Goal: Task Accomplishment & Management: Use online tool/utility

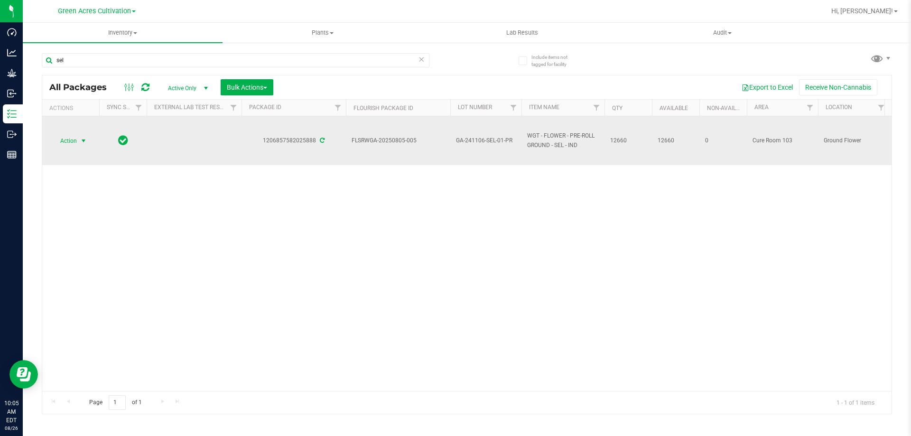
click at [74, 143] on span "Action" at bounding box center [65, 140] width 26 height 13
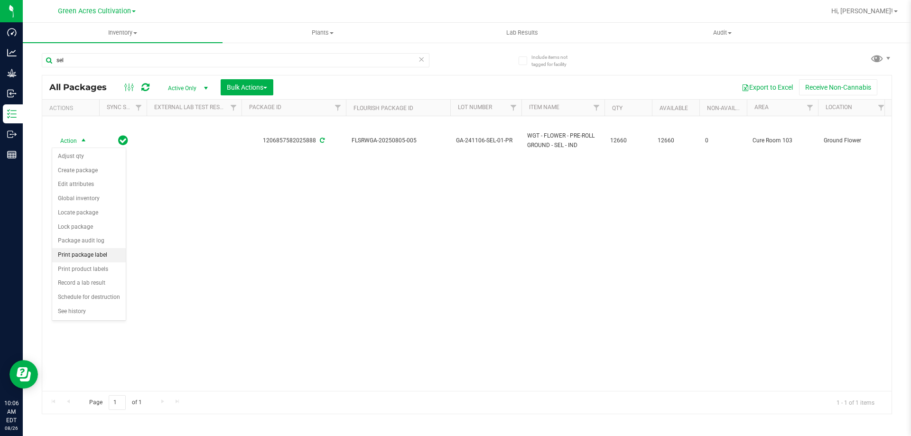
click at [74, 256] on li "Print package label" at bounding box center [89, 255] width 74 height 14
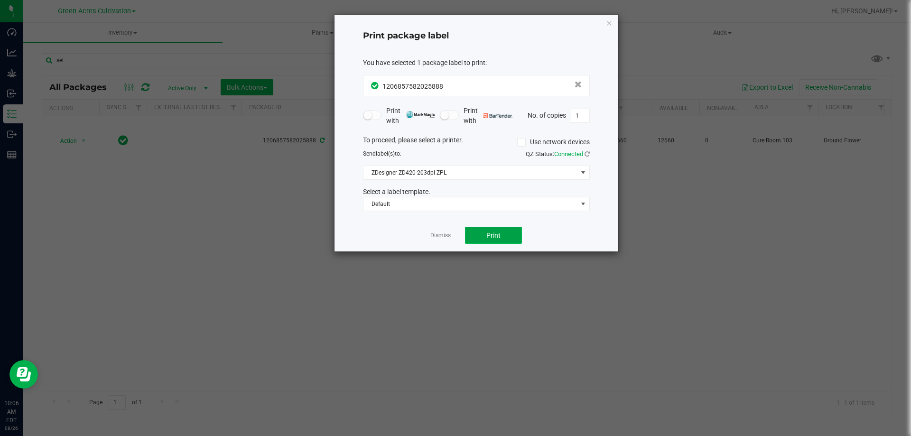
click at [491, 231] on span "Print" at bounding box center [493, 235] width 14 height 8
click at [611, 19] on icon "button" at bounding box center [609, 22] width 7 height 11
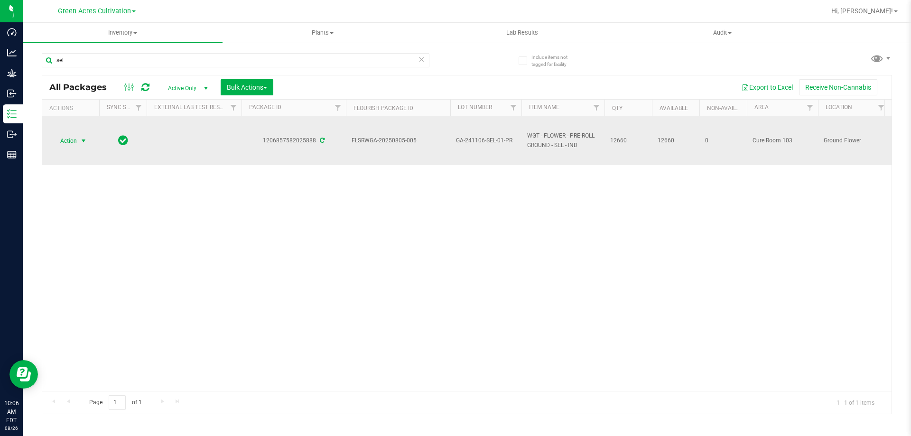
click at [475, 133] on td "GA-241106-SEL-01-PR" at bounding box center [485, 140] width 71 height 49
click at [475, 138] on input "GA-241106-SEL-01-PR" at bounding box center [484, 140] width 68 height 15
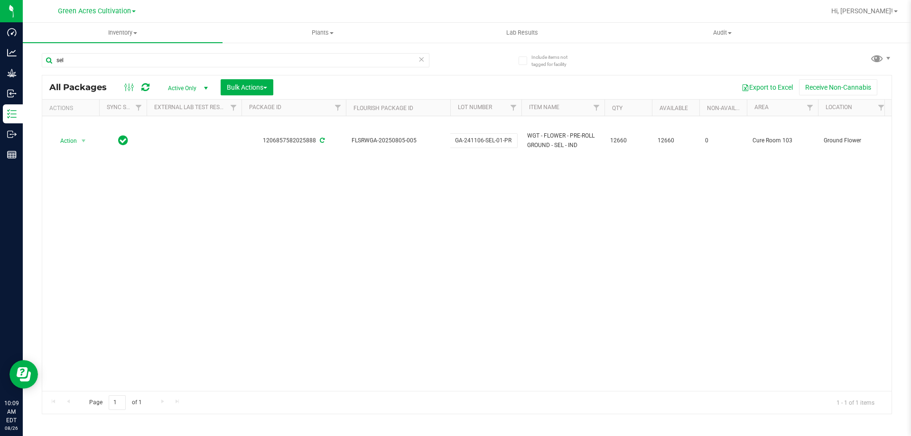
click at [836, 337] on div "Action Action Adjust qty Create package Edit attributes Global inventory Locate…" at bounding box center [466, 253] width 849 height 275
click at [164, 61] on input "sel" at bounding box center [236, 60] width 388 height 14
click at [163, 62] on input "sel" at bounding box center [236, 60] width 388 height 14
type input "s"
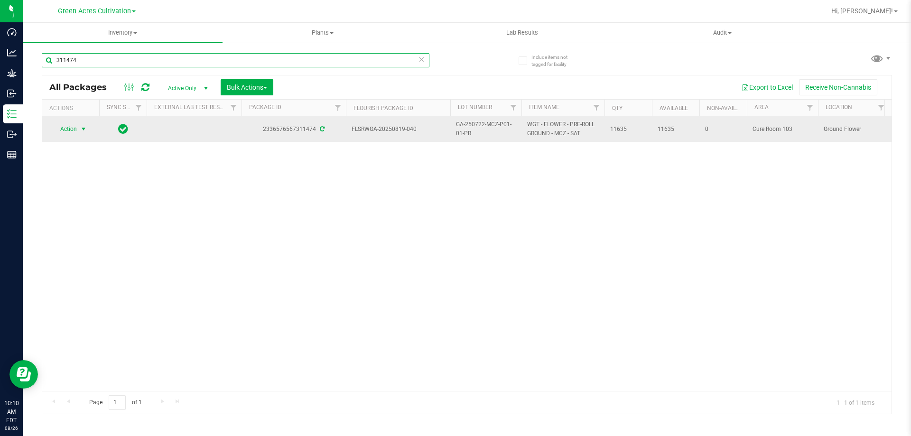
type input "311474"
click at [79, 130] on span "select" at bounding box center [84, 128] width 12 height 13
click at [463, 124] on span "GA-250722-MCZ-P01-01-PR" at bounding box center [486, 129] width 60 height 18
click at [463, 124] on input "GA-250722-MCZ-P01-01-PR" at bounding box center [484, 129] width 68 height 15
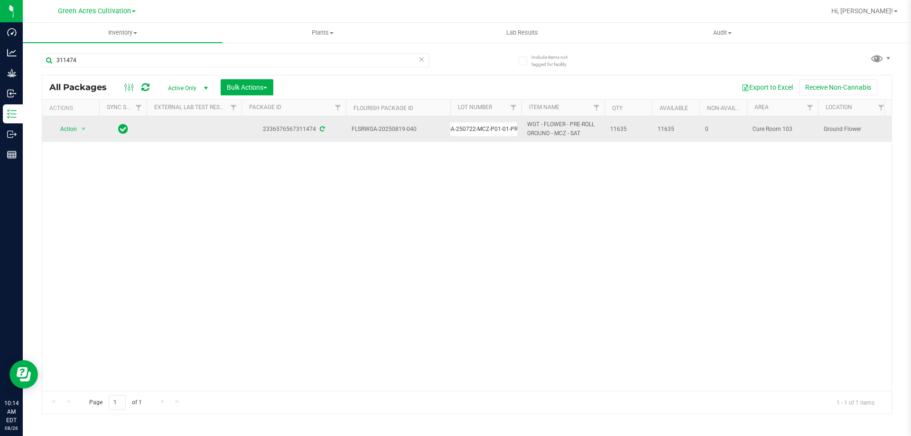
scroll to position [0, 0]
click at [432, 225] on div "Action Action Adjust qty Create package Edit attributes Global inventory Locate…" at bounding box center [466, 253] width 849 height 275
drag, startPoint x: 352, startPoint y: 128, endPoint x: 635, endPoint y: 130, distance: 282.3
copy tr "FLSRWGA-20250819-040 GA-250722-MCZ-P01-01-PR WGT - FLOWER - PRE-ROLL GROUND - M…"
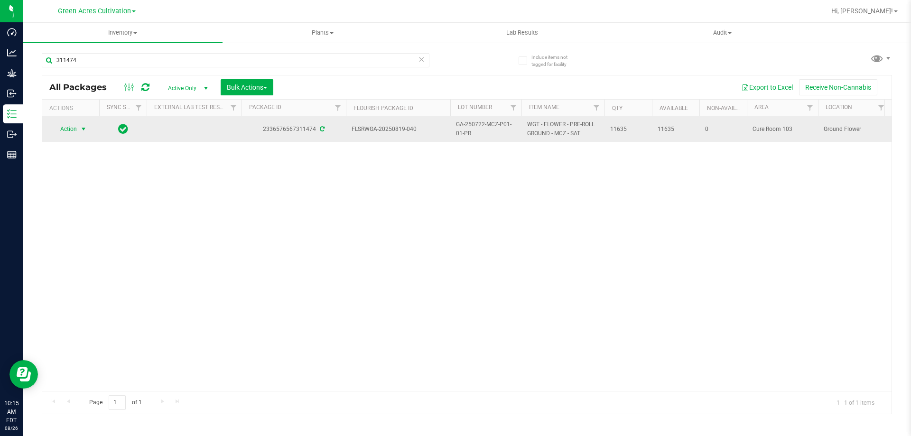
click at [85, 128] on span "select" at bounding box center [84, 129] width 8 height 8
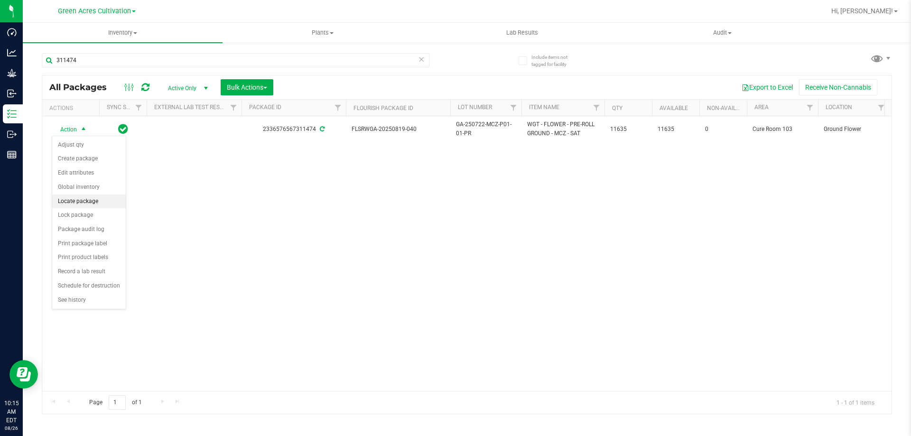
click at [82, 200] on li "Locate package" at bounding box center [89, 201] width 74 height 14
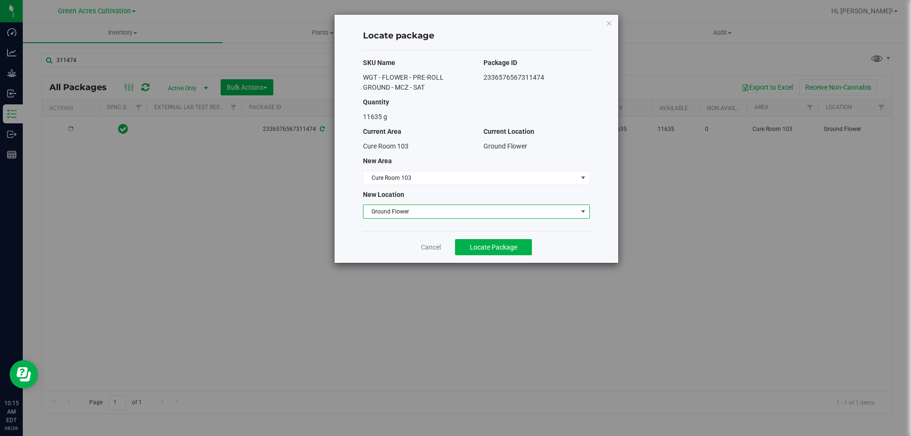
click at [435, 217] on span "Ground Flower" at bounding box center [470, 211] width 214 height 13
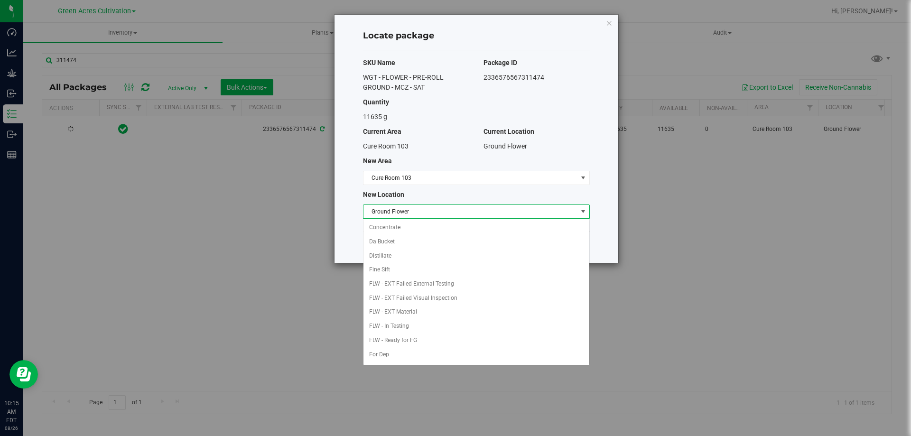
scroll to position [55, 0]
click at [427, 179] on span "Cure Room 103" at bounding box center [470, 177] width 214 height 13
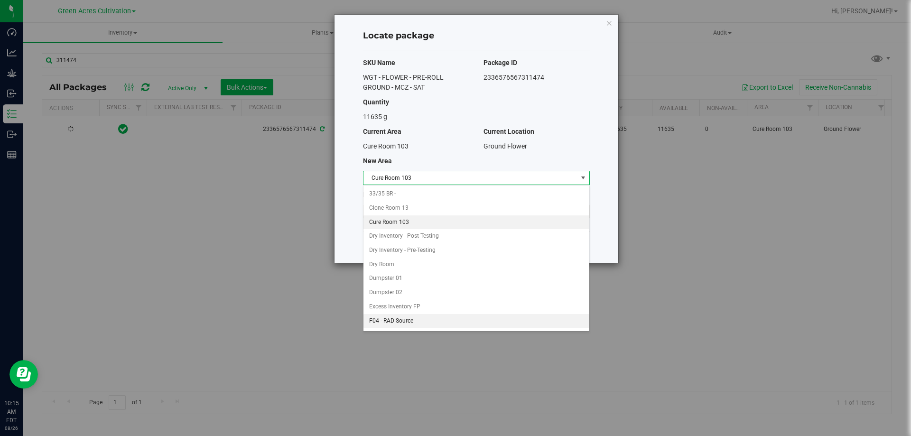
click at [409, 320] on li "F04 - RAD Source" at bounding box center [476, 321] width 226 height 14
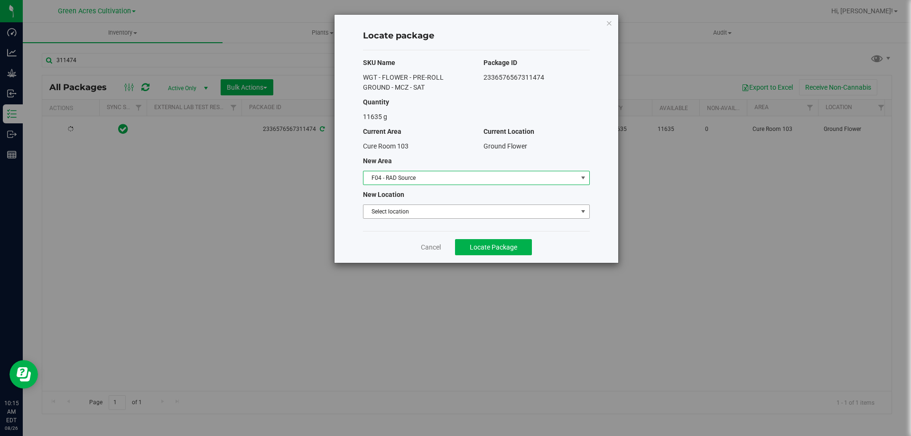
click at [433, 218] on span "Select location" at bounding box center [476, 211] width 227 height 14
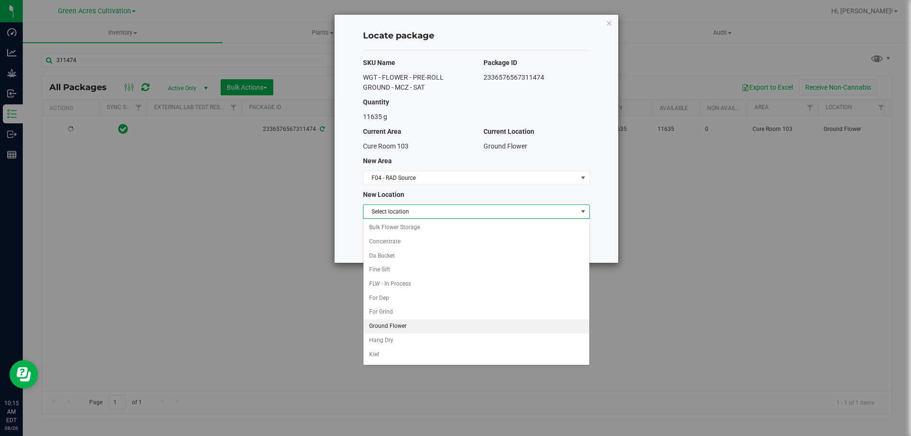
click at [406, 322] on li "Ground Flower" at bounding box center [476, 326] width 226 height 14
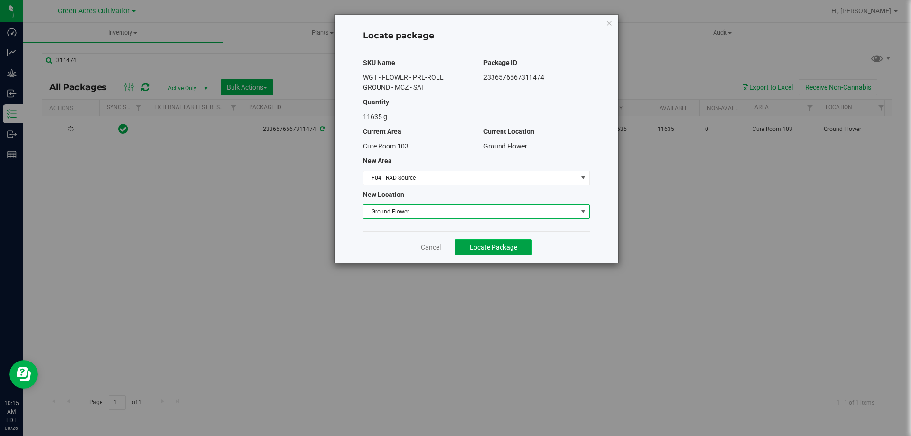
click at [509, 245] on span "Locate Package" at bounding box center [493, 247] width 47 height 8
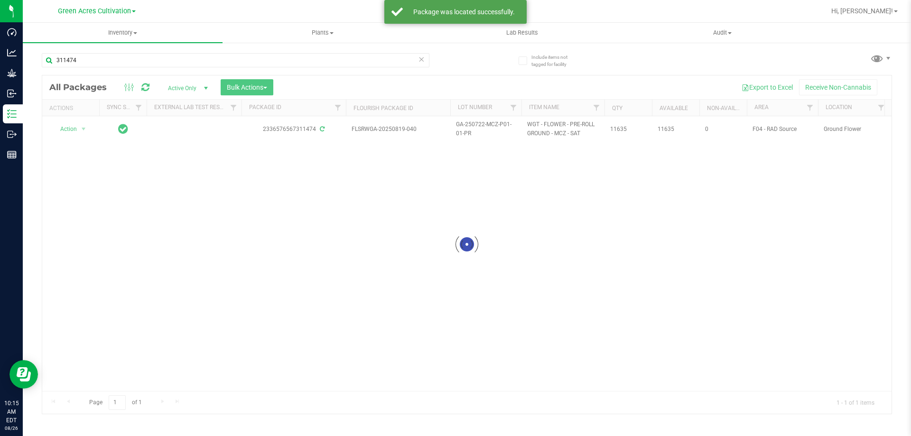
click at [78, 131] on div at bounding box center [466, 244] width 849 height 338
click at [78, 129] on span "select" at bounding box center [84, 128] width 12 height 13
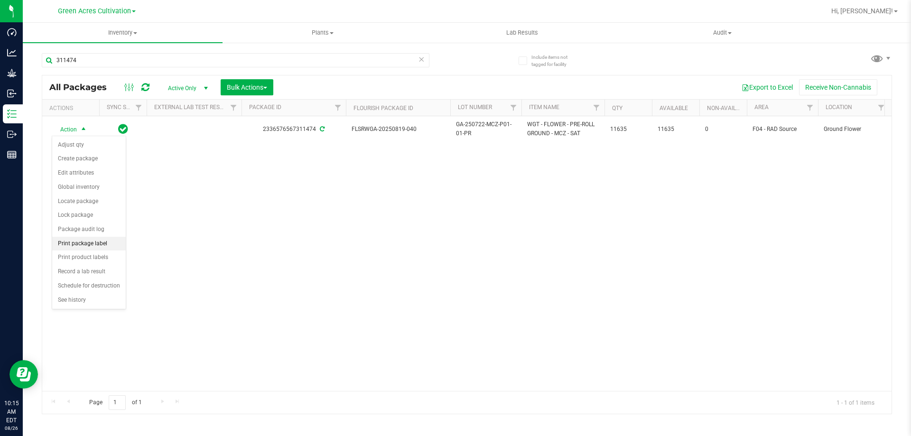
click at [85, 243] on li "Print package label" at bounding box center [89, 244] width 74 height 14
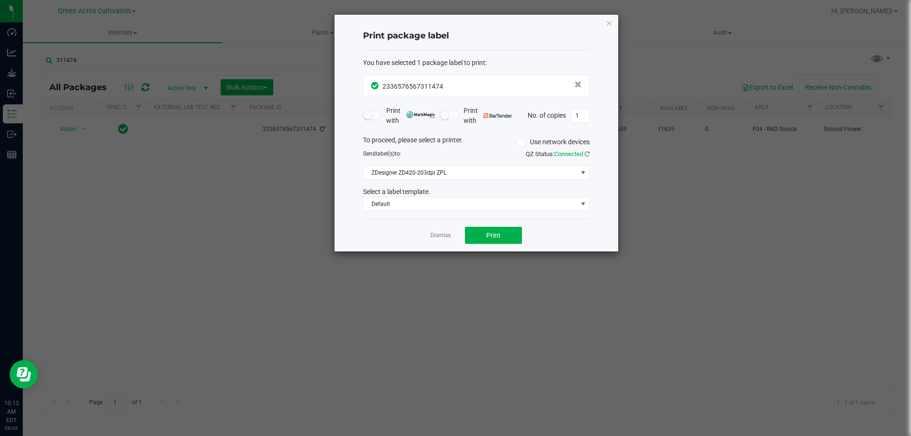
click at [478, 250] on div "Dismiss Print" at bounding box center [476, 235] width 227 height 33
click at [482, 227] on button "Print" at bounding box center [493, 235] width 57 height 17
click at [607, 21] on icon "button" at bounding box center [609, 22] width 7 height 11
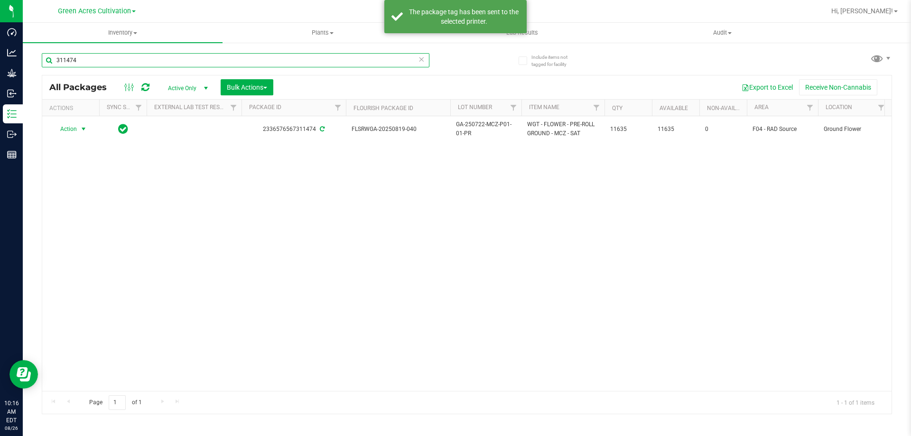
click at [244, 62] on input "311474" at bounding box center [236, 60] width 388 height 14
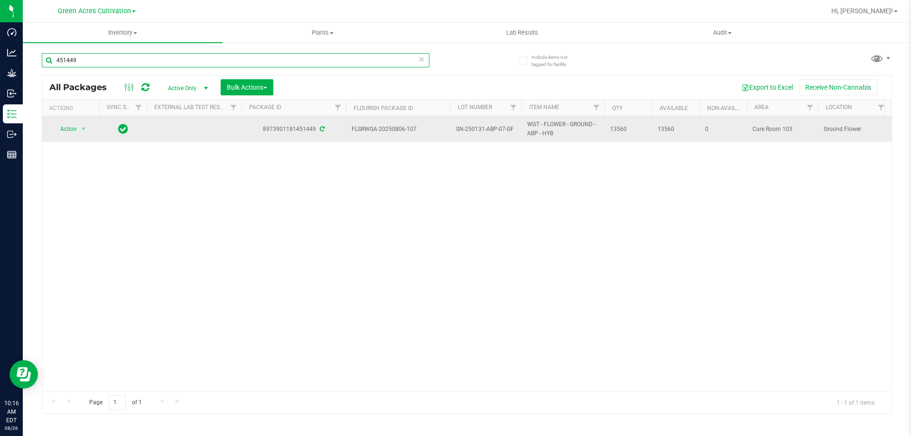
type input "451449"
drag, startPoint x: 352, startPoint y: 130, endPoint x: 627, endPoint y: 129, distance: 275.6
copy tr "FLSRWGA-20250806-107 SN-250131-ABP-07-GF WGT - FLOWER - GROUND - ABP - HYB 13560"
click at [58, 129] on span "Action" at bounding box center [65, 128] width 26 height 13
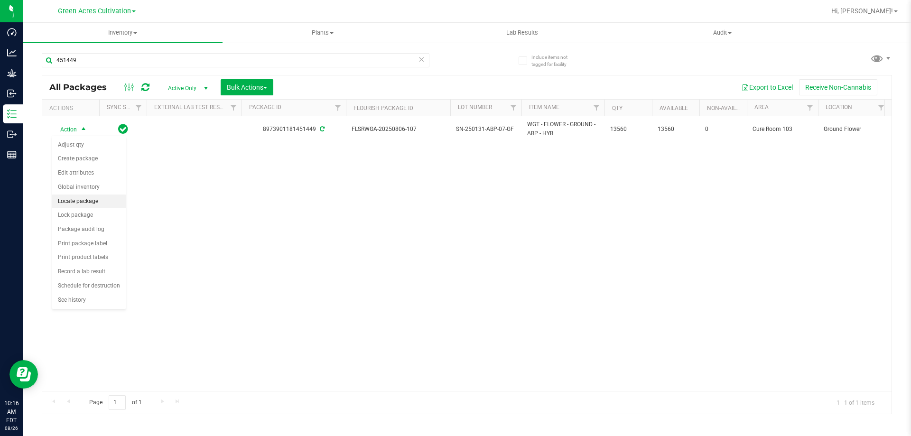
click at [71, 200] on li "Locate package" at bounding box center [89, 201] width 74 height 14
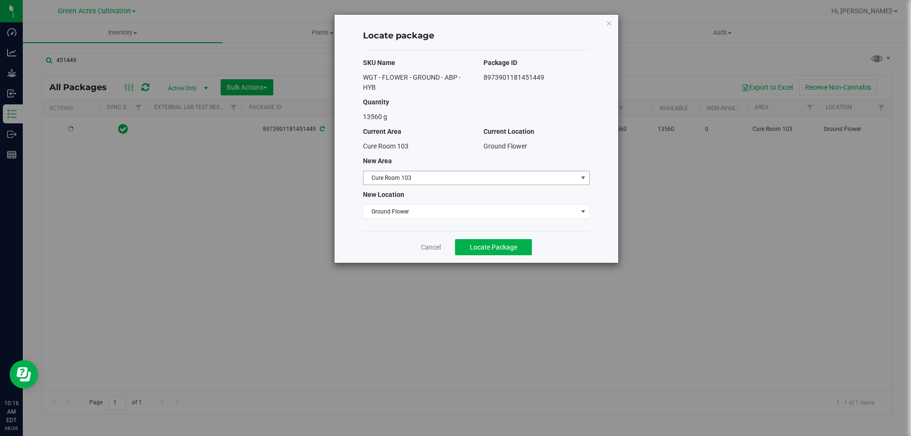
click at [490, 179] on span "Cure Room 103" at bounding box center [470, 177] width 214 height 13
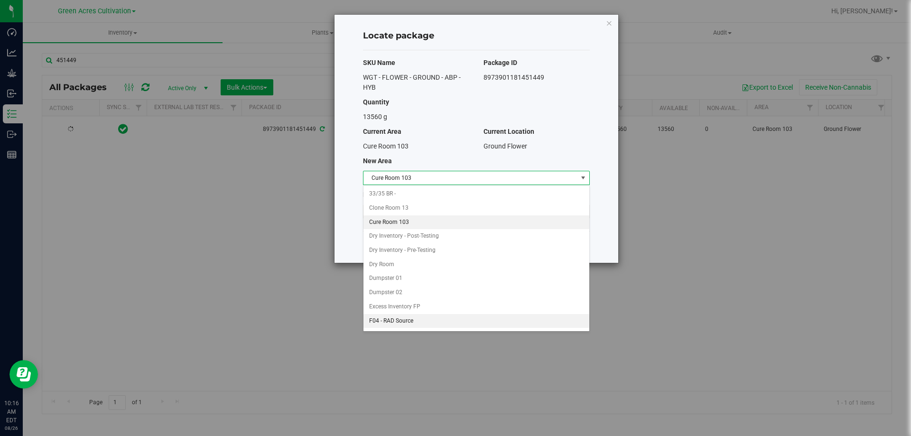
click at [419, 322] on li "F04 - RAD Source" at bounding box center [476, 321] width 226 height 14
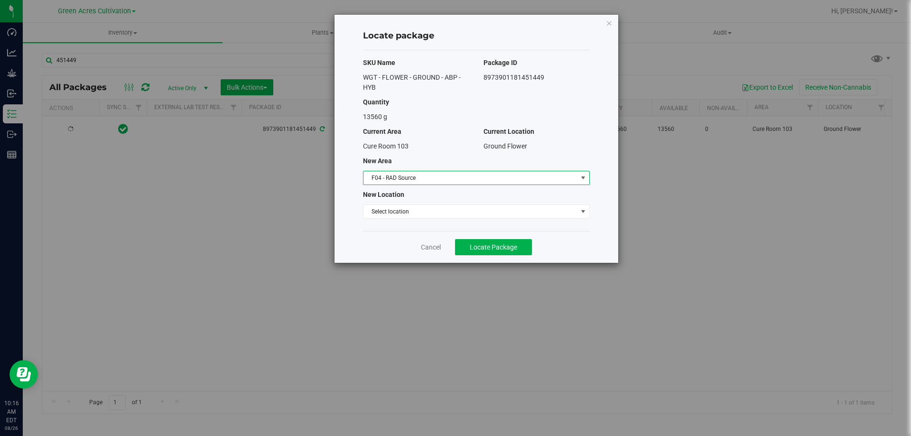
click at [440, 219] on div "SKU Name Package ID WGT - FLOWER - GROUND - ABP - HYB 8973901181451449 Quantity…" at bounding box center [476, 140] width 227 height 181
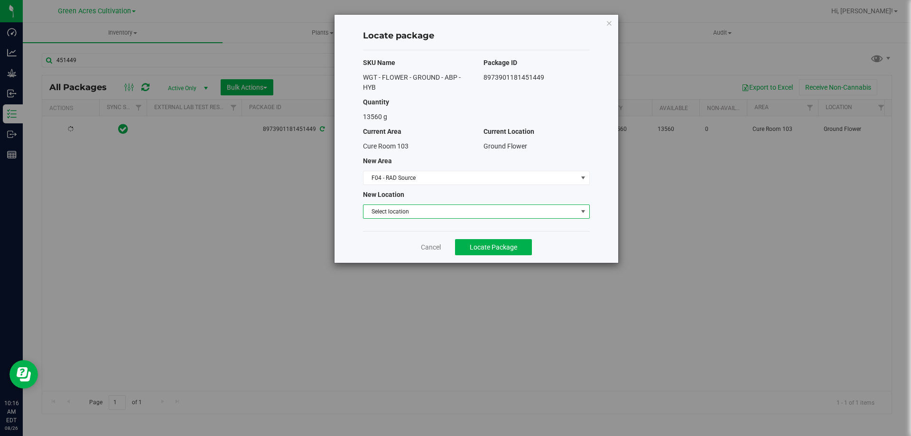
drag, startPoint x: 440, startPoint y: 217, endPoint x: 435, endPoint y: 219, distance: 4.9
click at [440, 216] on span "Select location" at bounding box center [470, 211] width 214 height 13
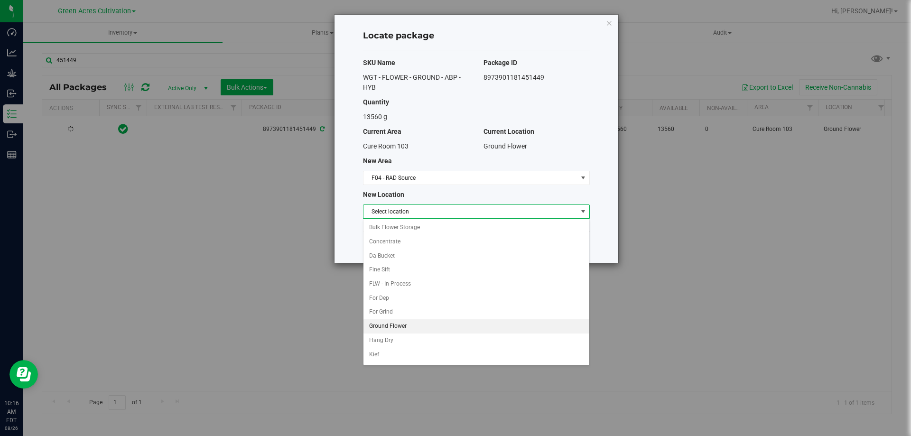
click at [399, 327] on li "Ground Flower" at bounding box center [476, 326] width 226 height 14
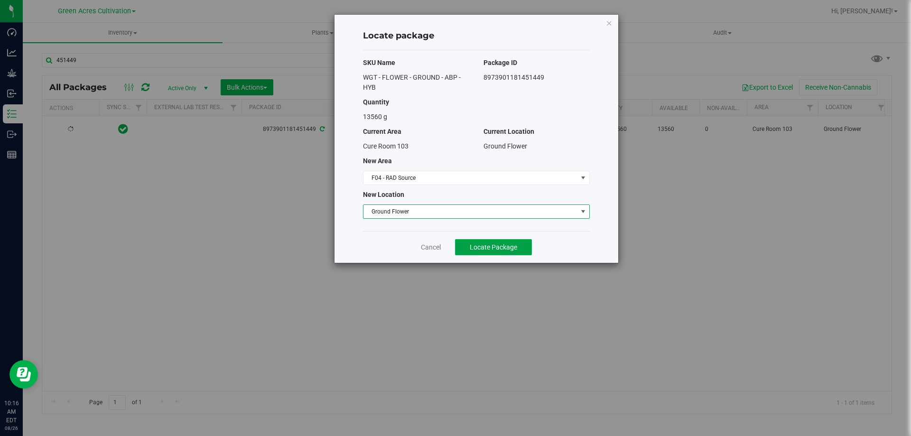
click at [458, 244] on button "Locate Package" at bounding box center [493, 247] width 77 height 16
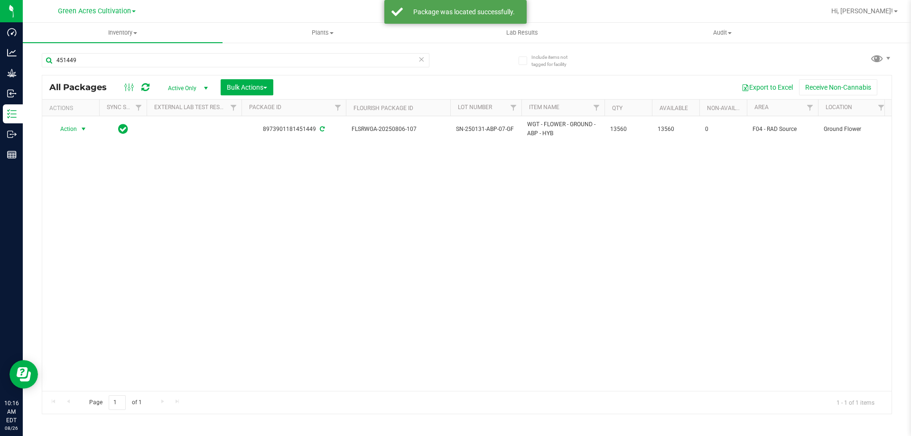
click at [83, 129] on span "select" at bounding box center [84, 129] width 8 height 8
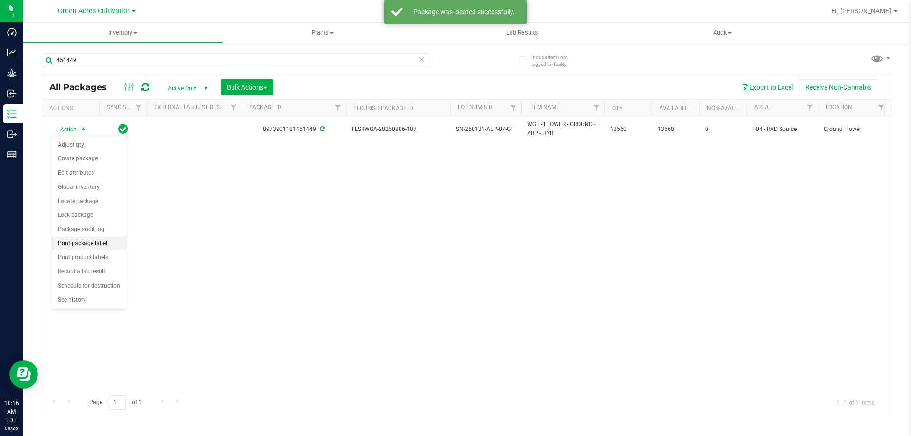
click at [86, 245] on li "Print package label" at bounding box center [89, 244] width 74 height 14
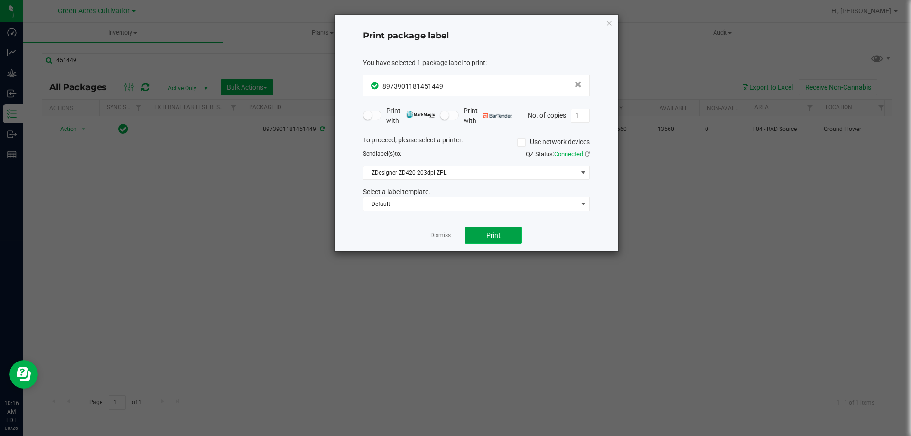
click at [509, 234] on button "Print" at bounding box center [493, 235] width 57 height 17
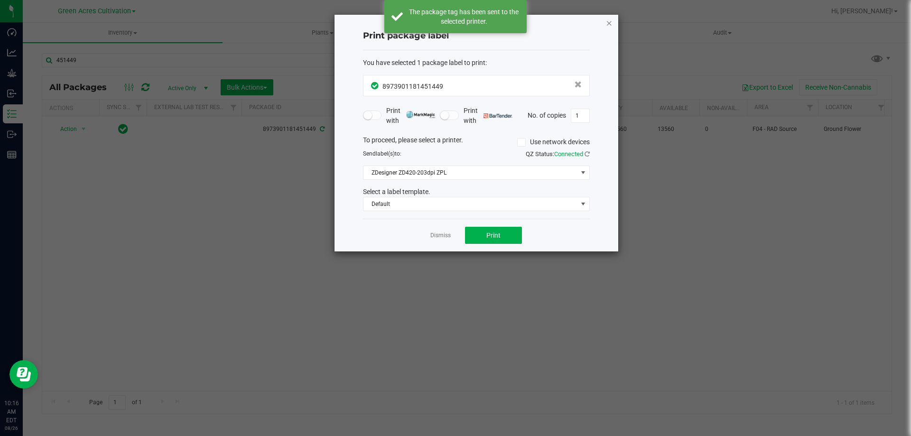
click at [608, 24] on icon "button" at bounding box center [609, 22] width 7 height 11
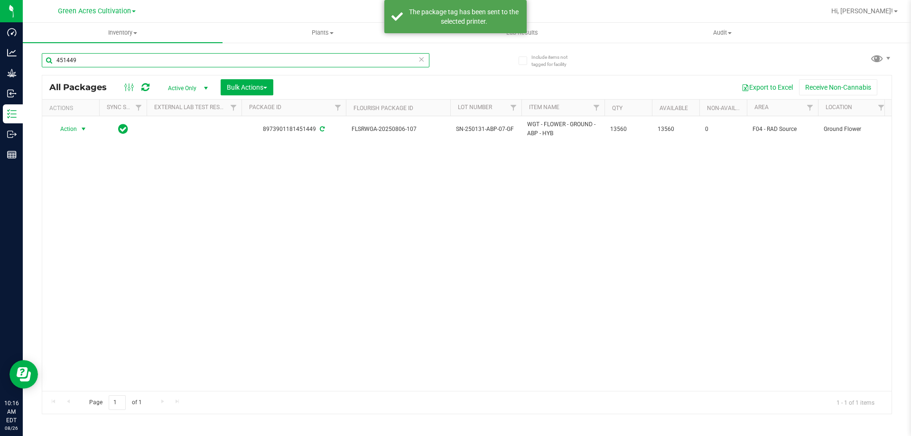
click at [83, 58] on input "451449" at bounding box center [236, 60] width 388 height 14
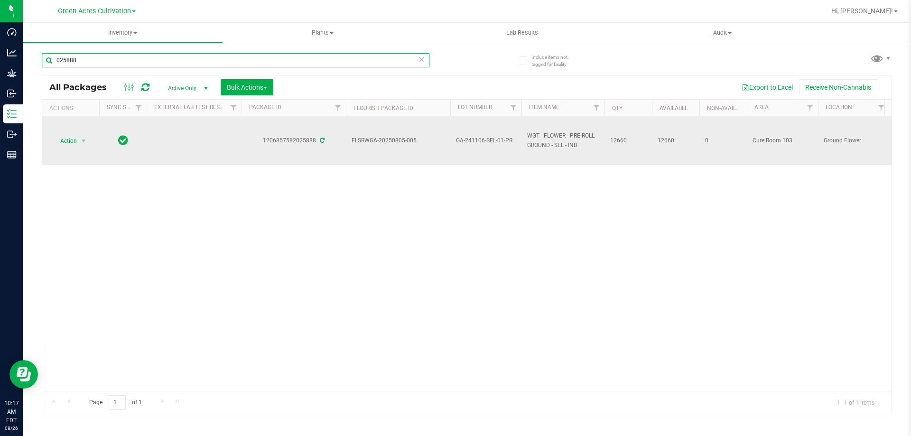
type input "025888"
drag, startPoint x: 352, startPoint y: 139, endPoint x: 631, endPoint y: 137, distance: 279.4
click at [64, 139] on span "Action" at bounding box center [65, 140] width 26 height 13
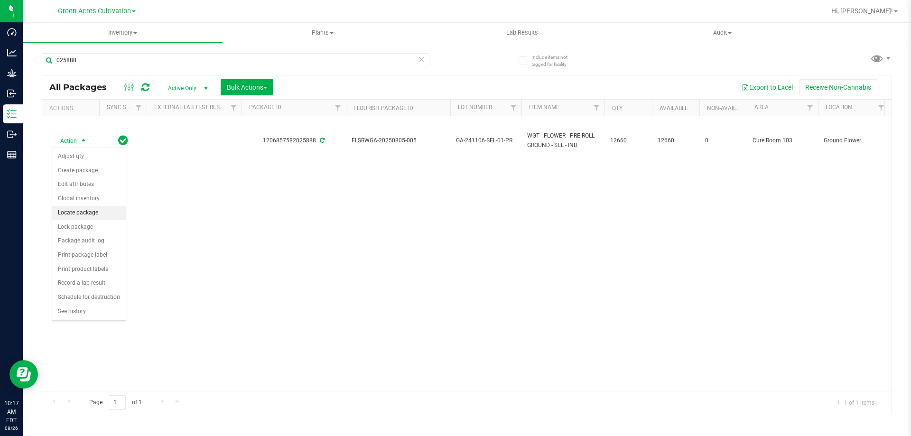
click at [74, 210] on li "Locate package" at bounding box center [89, 213] width 74 height 14
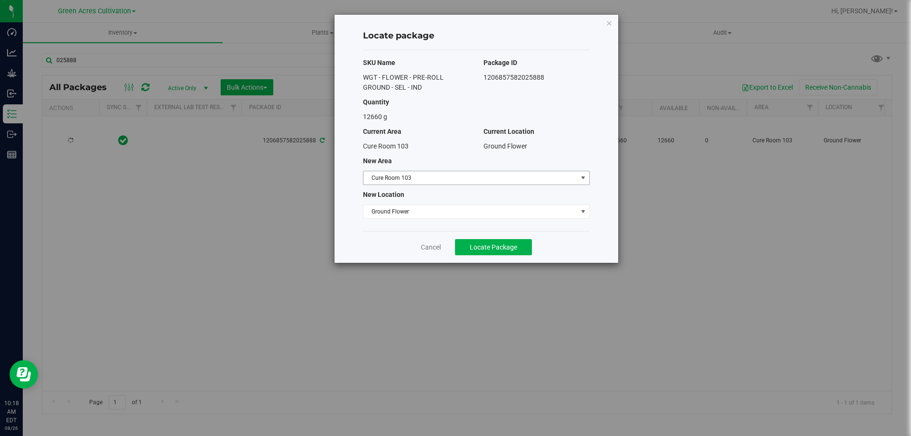
click at [439, 178] on span "Cure Room 103" at bounding box center [470, 177] width 214 height 13
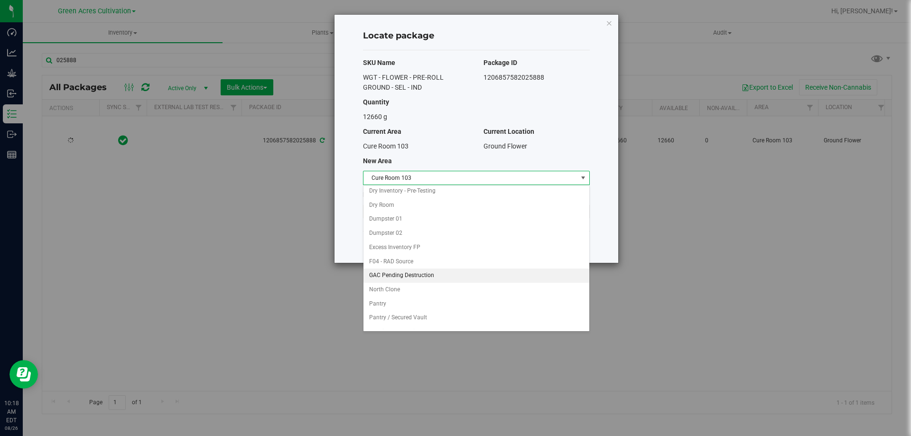
scroll to position [50, 0]
click at [401, 269] on li "F04 - RAD Source" at bounding box center [476, 271] width 226 height 14
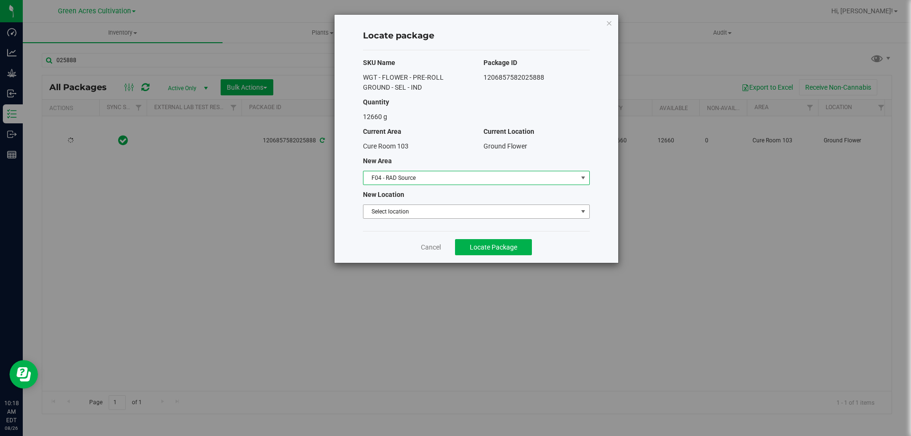
click at [428, 214] on span "Select location" at bounding box center [470, 211] width 214 height 13
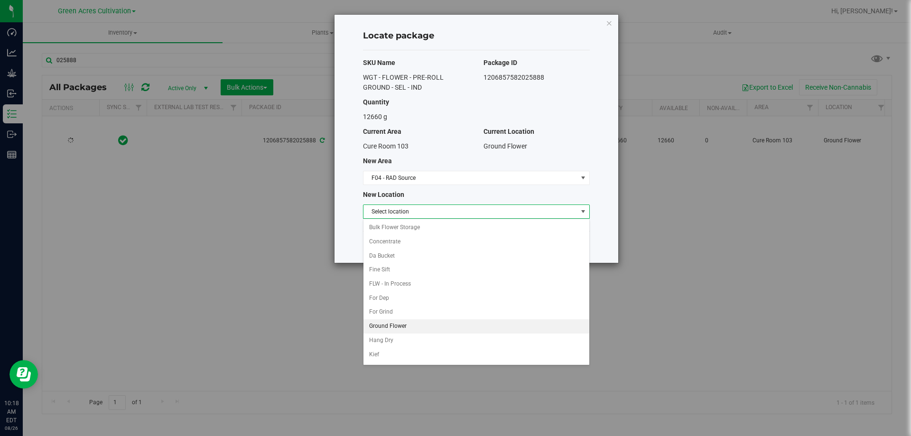
click at [399, 325] on li "Ground Flower" at bounding box center [476, 326] width 226 height 14
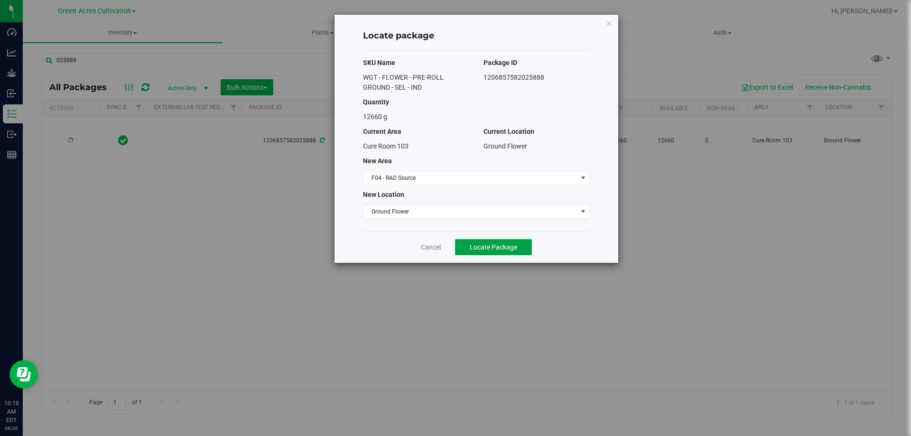
click at [476, 246] on span "Locate Package" at bounding box center [493, 247] width 47 height 8
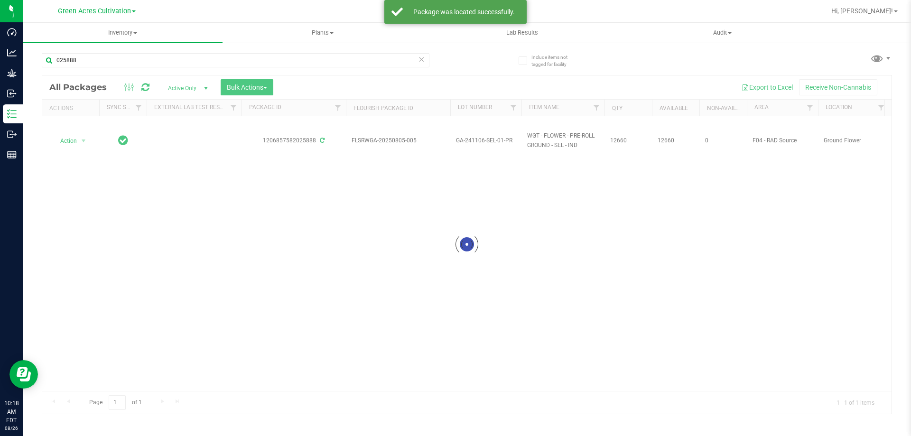
click at [546, 232] on div at bounding box center [466, 244] width 849 height 338
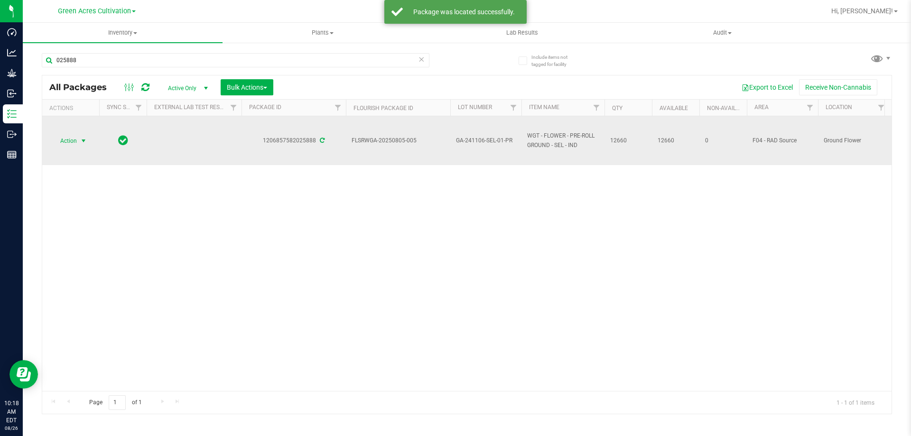
click at [84, 135] on span "select" at bounding box center [84, 140] width 12 height 13
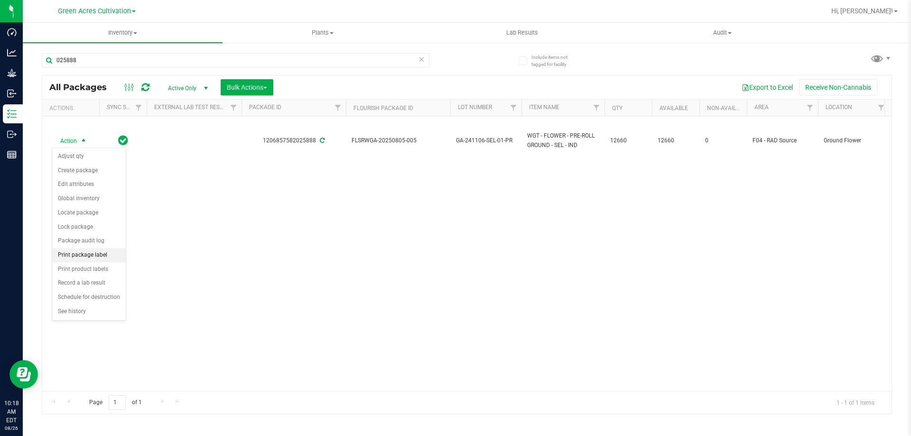
click at [96, 253] on li "Print package label" at bounding box center [89, 255] width 74 height 14
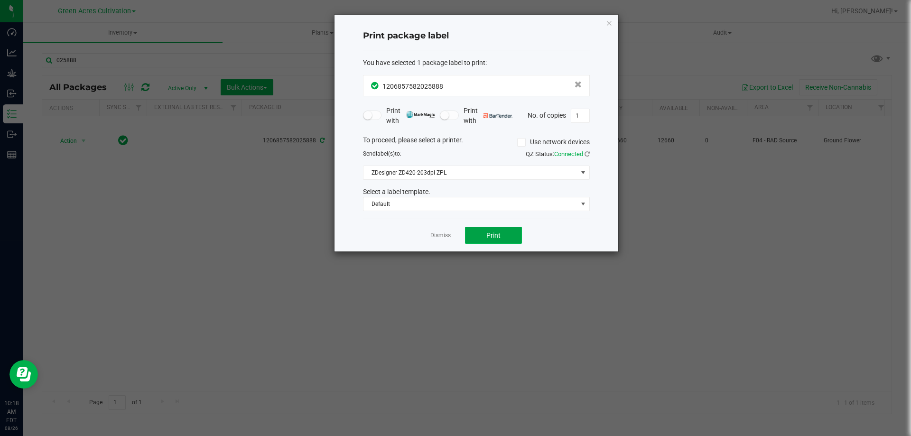
click at [504, 238] on button "Print" at bounding box center [493, 235] width 57 height 17
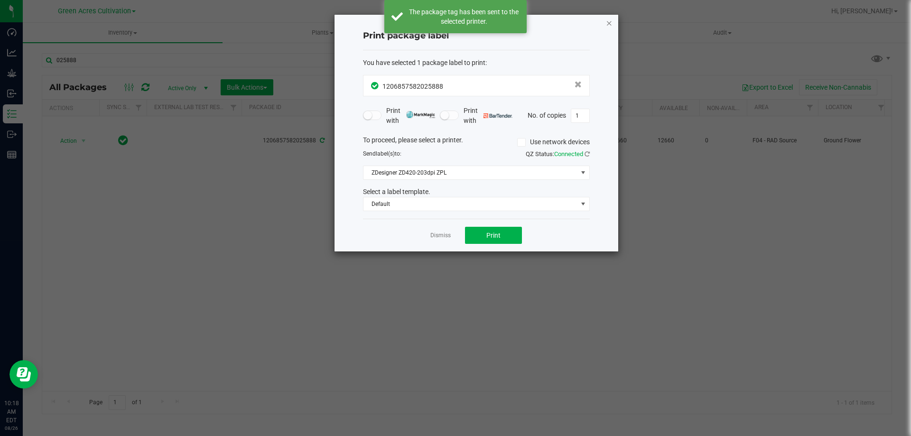
click at [607, 23] on icon "button" at bounding box center [609, 22] width 7 height 11
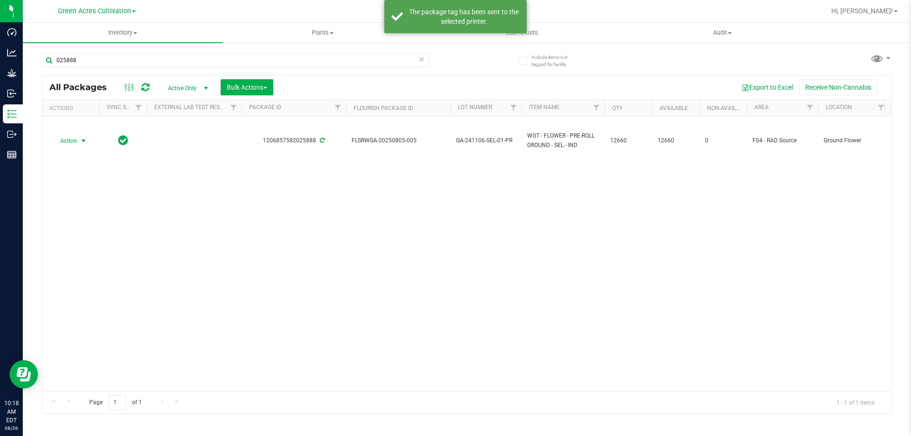
click at [285, 45] on div "025888" at bounding box center [254, 60] width 425 height 30
click at [275, 54] on input "025888" at bounding box center [236, 60] width 388 height 14
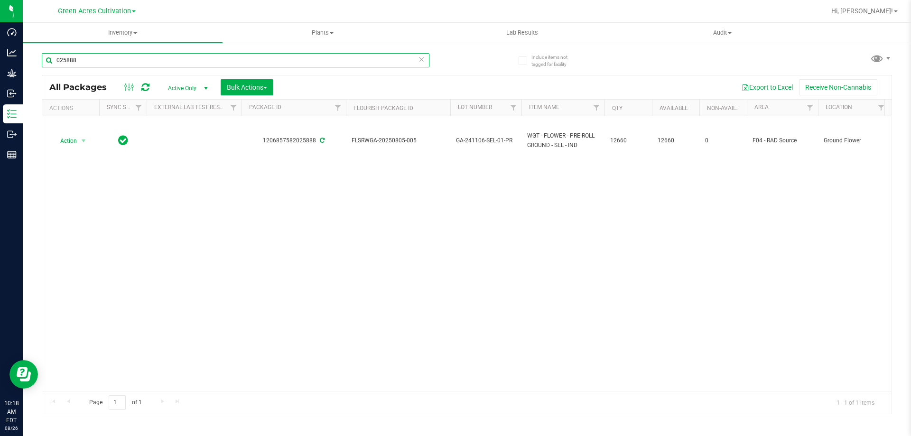
click at [275, 54] on input "025888" at bounding box center [236, 60] width 388 height 14
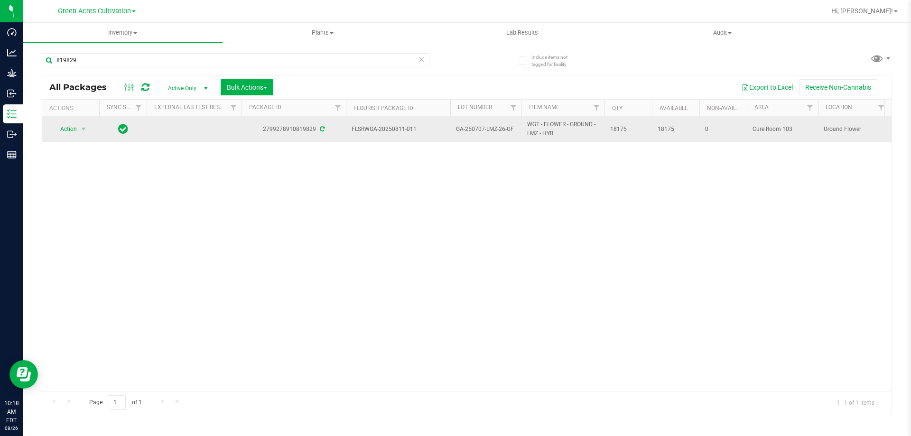
drag, startPoint x: 353, startPoint y: 126, endPoint x: 638, endPoint y: 129, distance: 284.6
copy tr "FLSRWGA-20250811-011 GA-250707-LMZ-26-GF WGT - FLOWER - GROUND - LMZ - HYB 18175"
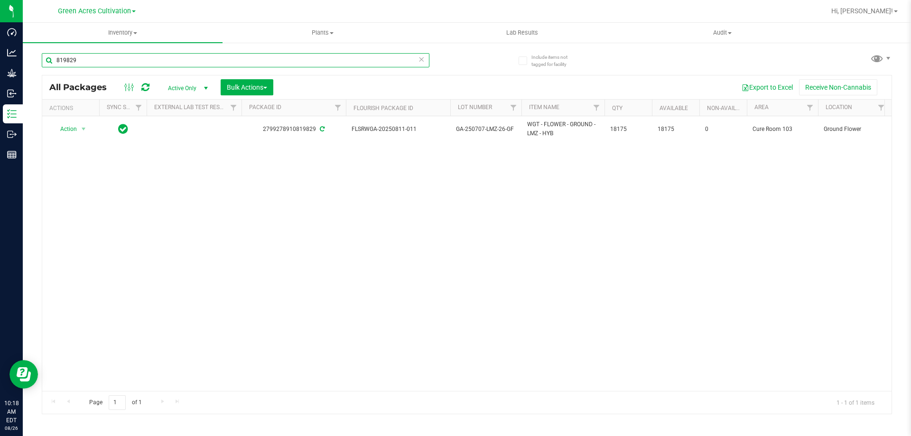
click at [116, 59] on input "819829" at bounding box center [236, 60] width 388 height 14
paste input "FLSRWGA-20250811-011 GA-250707-LMZ-26-GF WGT - FLOWER - GROUND - LMZ - HYB 18175"
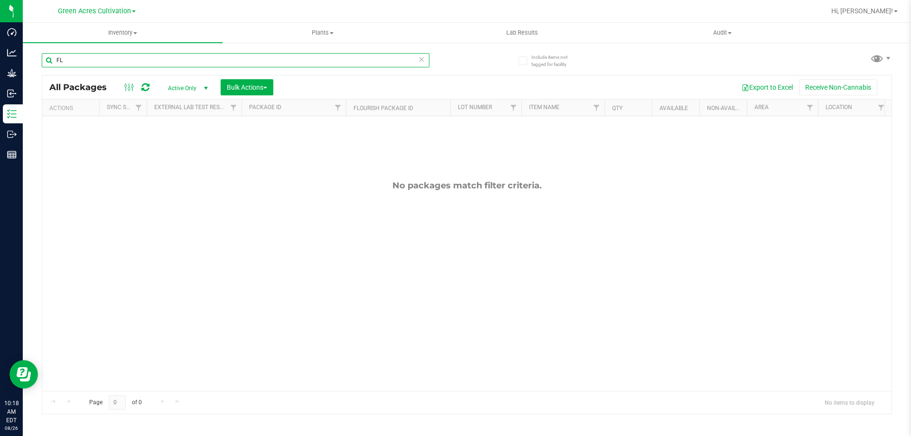
type input "F"
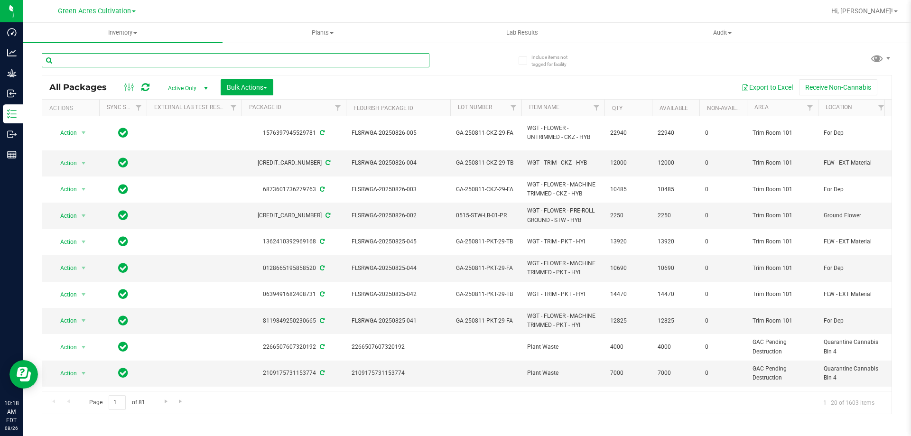
paste input "FLSRWGA-20250811-011 GA-250707-LMZ-26-GF WGT - FLOWER - GROUND - LMZ - HYB 18175"
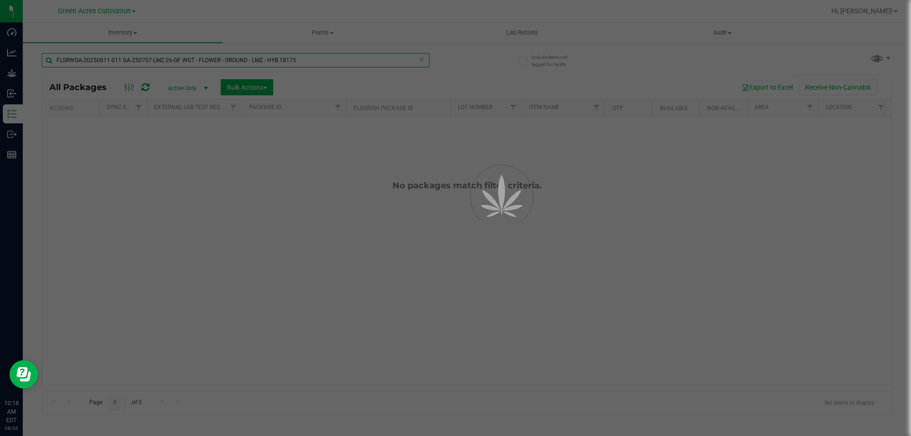
drag, startPoint x: 122, startPoint y: 60, endPoint x: 311, endPoint y: 59, distance: 188.3
click at [311, 59] on div "Inventory All packages All inventory Waste log Create inventory Plants All plan…" at bounding box center [467, 229] width 888 height 413
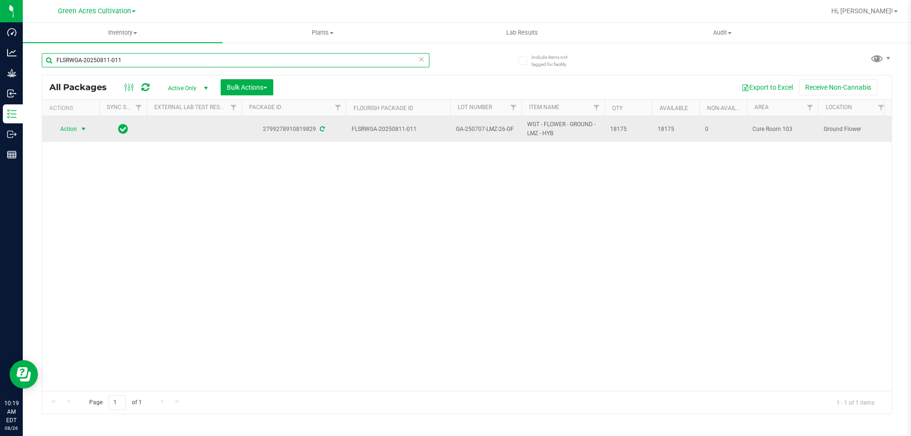
type input "FLSRWGA-20250811-011"
click at [81, 131] on span "select" at bounding box center [84, 129] width 8 height 8
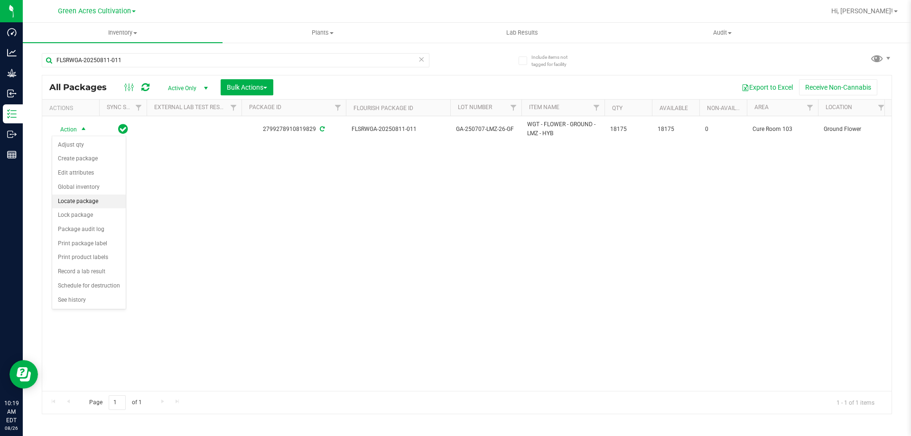
click at [85, 202] on li "Locate package" at bounding box center [89, 201] width 74 height 14
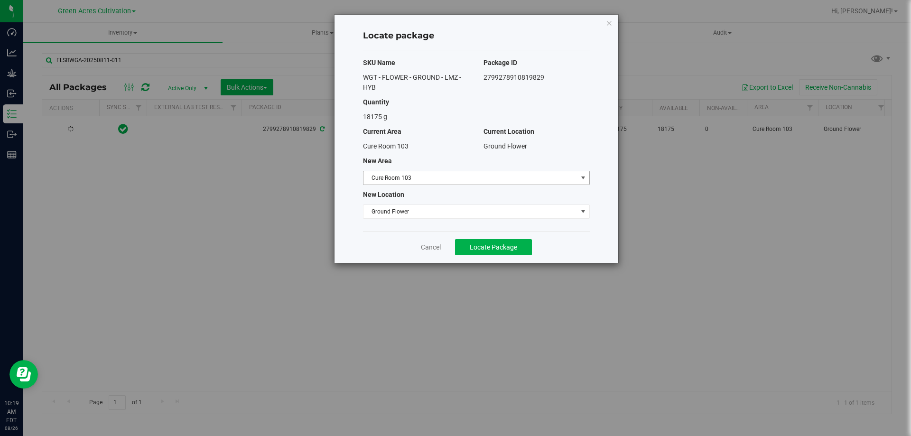
click at [459, 177] on span "Cure Room 103" at bounding box center [470, 177] width 214 height 13
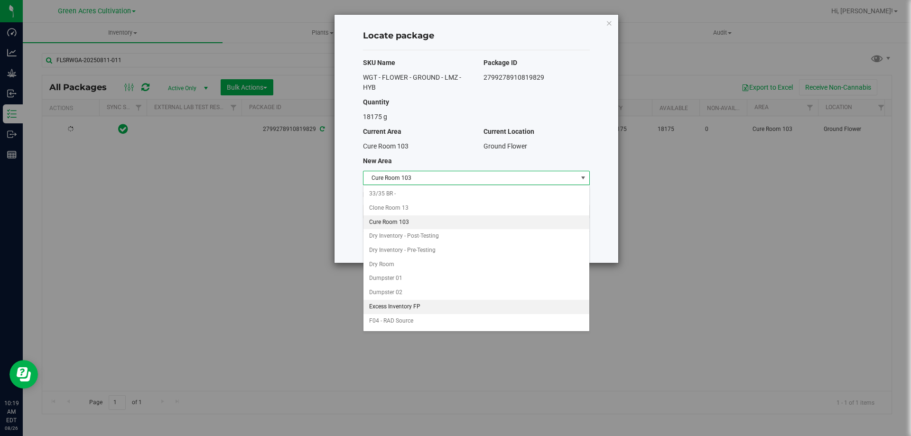
click at [404, 313] on li "Excess Inventory FP" at bounding box center [476, 307] width 226 height 14
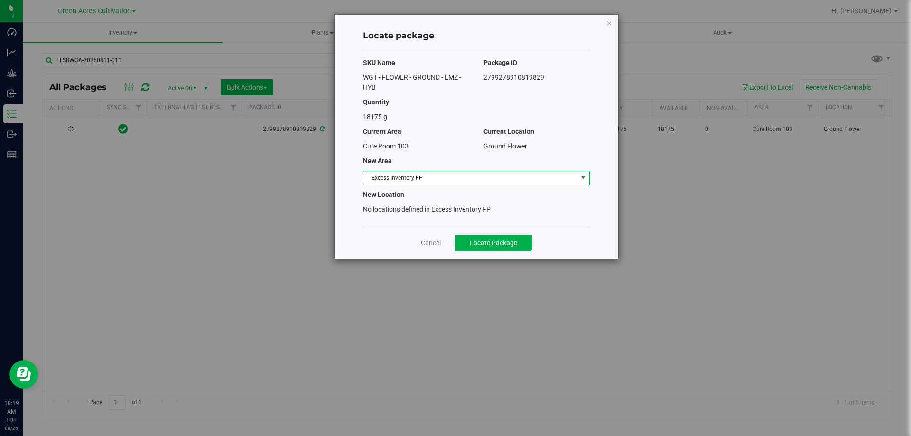
click at [411, 174] on span "Excess Inventory FP" at bounding box center [470, 177] width 214 height 13
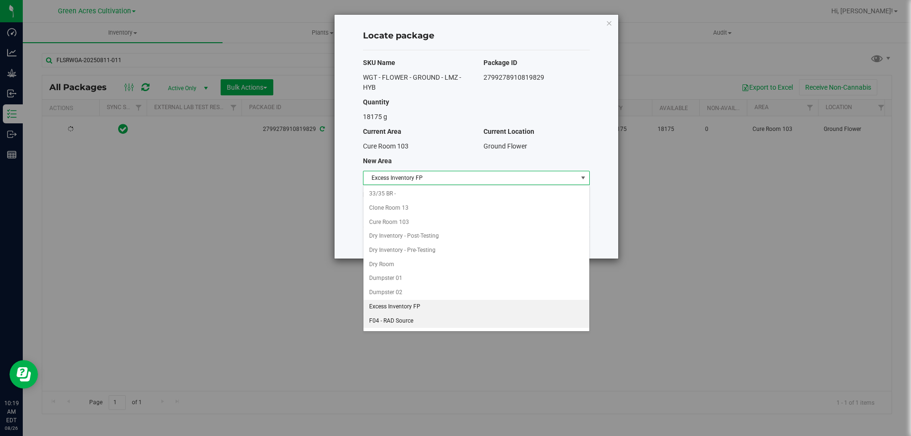
click at [396, 327] on li "F04 - RAD Source" at bounding box center [476, 321] width 226 height 14
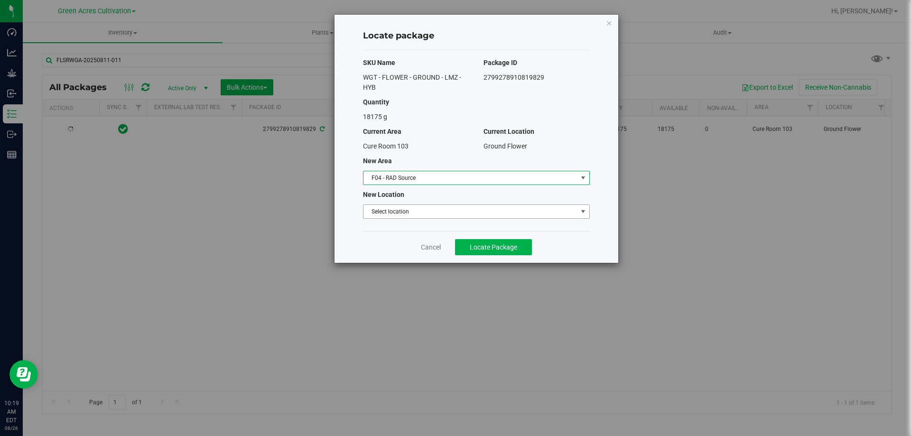
click at [412, 212] on span "Select location" at bounding box center [470, 211] width 214 height 13
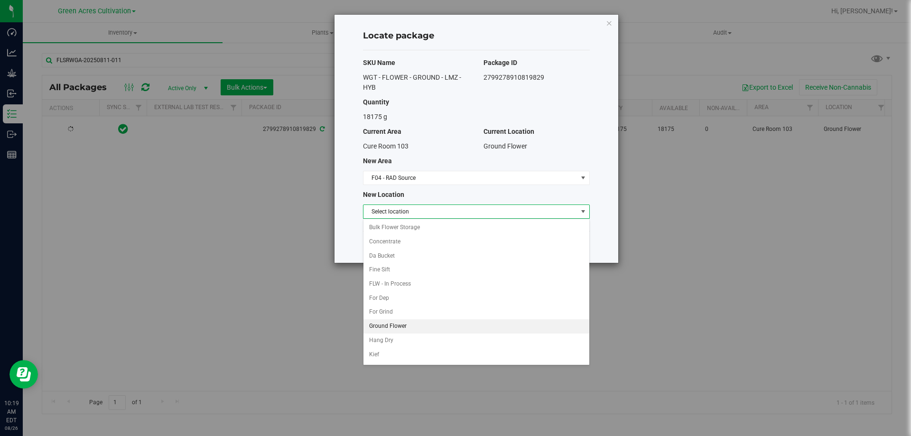
click at [395, 325] on li "Ground Flower" at bounding box center [476, 326] width 226 height 14
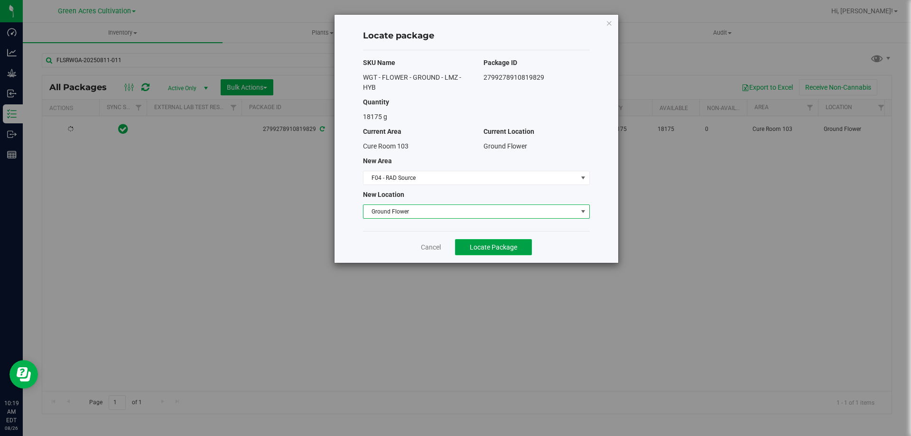
click at [485, 252] on button "Locate Package" at bounding box center [493, 247] width 77 height 16
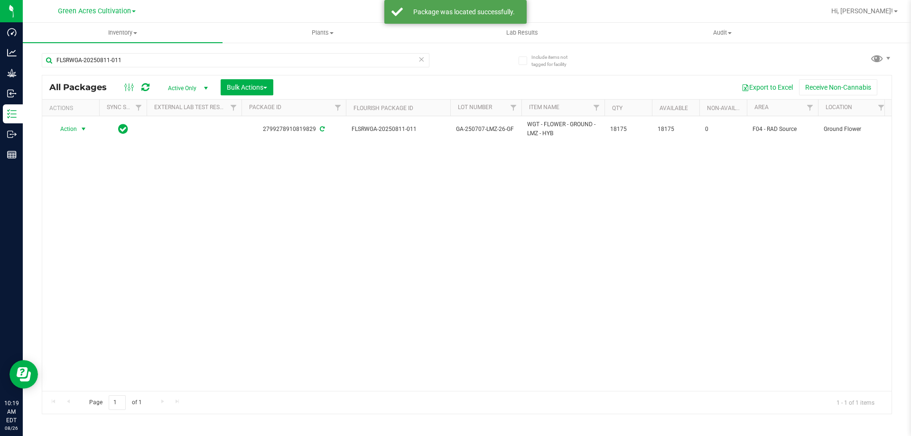
click at [78, 130] on span "select" at bounding box center [84, 128] width 12 height 13
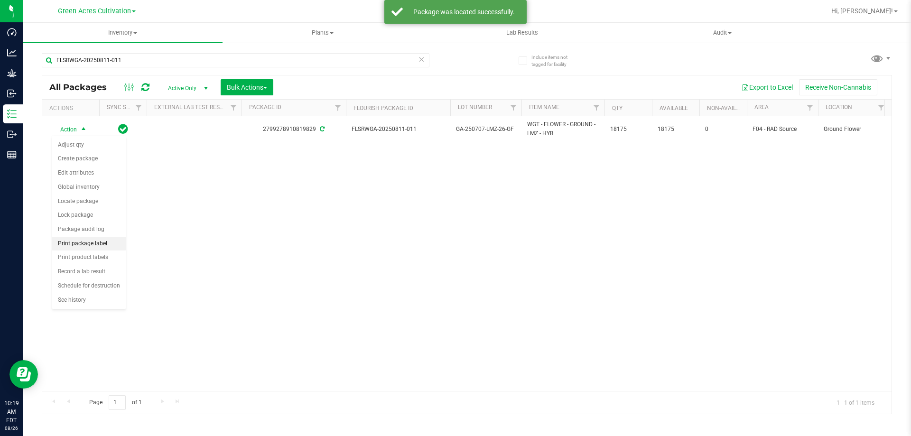
click at [99, 241] on li "Print package label" at bounding box center [89, 244] width 74 height 14
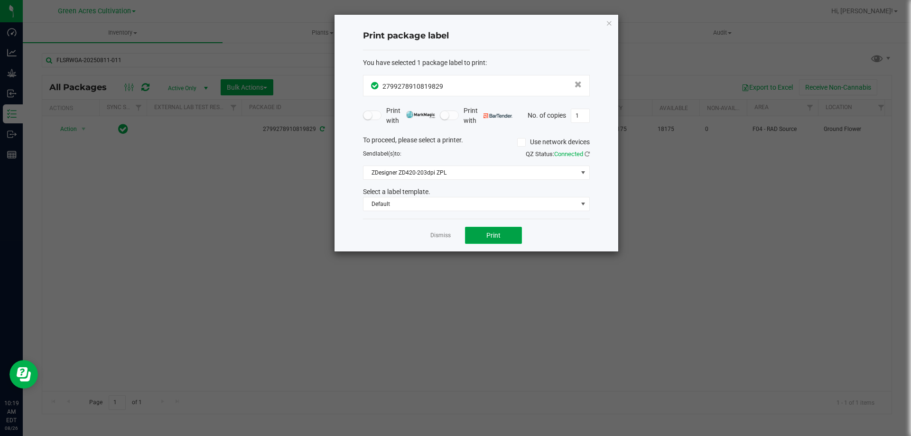
click at [484, 234] on button "Print" at bounding box center [493, 235] width 57 height 17
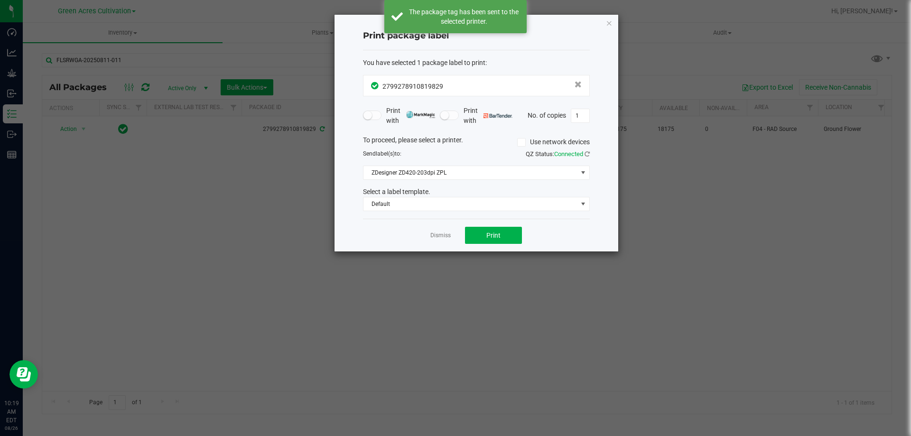
click at [143, 65] on ngb-modal-window "Print package label You have selected 1 package label to print : 27992789108198…" at bounding box center [459, 218] width 918 height 436
click at [614, 20] on div "Print package label You have selected 1 package label to print : 27992789108198…" at bounding box center [476, 133] width 284 height 237
click at [607, 22] on icon "button" at bounding box center [609, 22] width 7 height 11
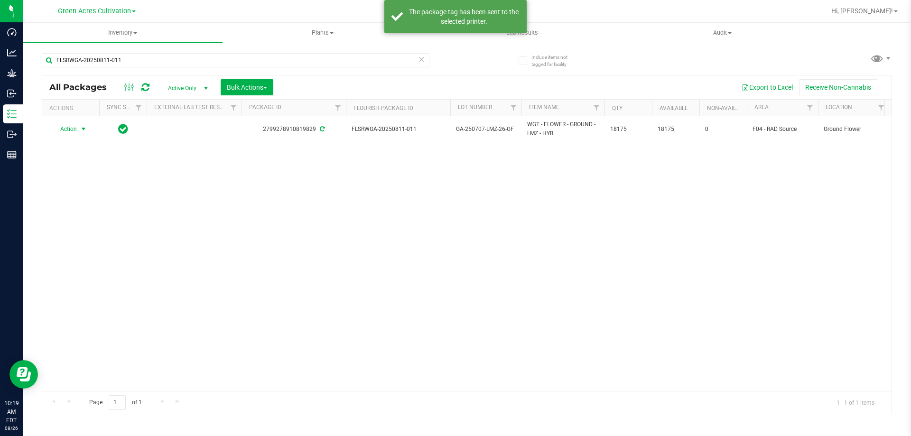
click at [259, 51] on div "FLSRWGA-20250811-011" at bounding box center [254, 60] width 425 height 30
click at [254, 54] on input "FLSRWGA-20250811-011" at bounding box center [236, 60] width 388 height 14
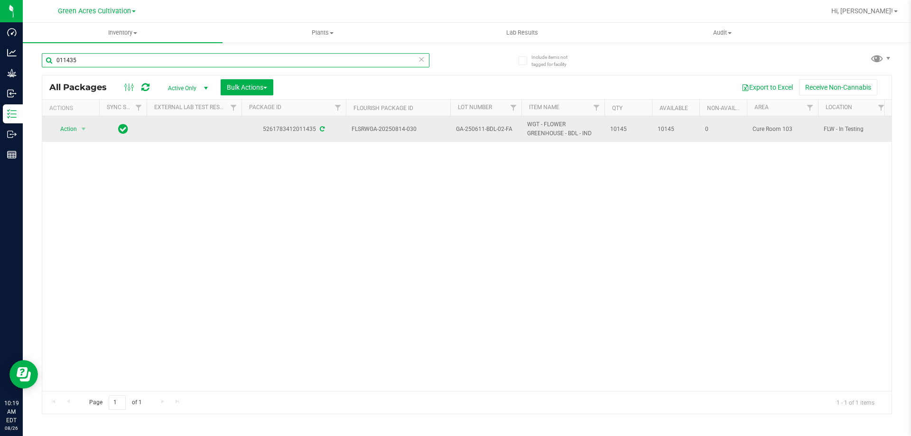
type input "011435"
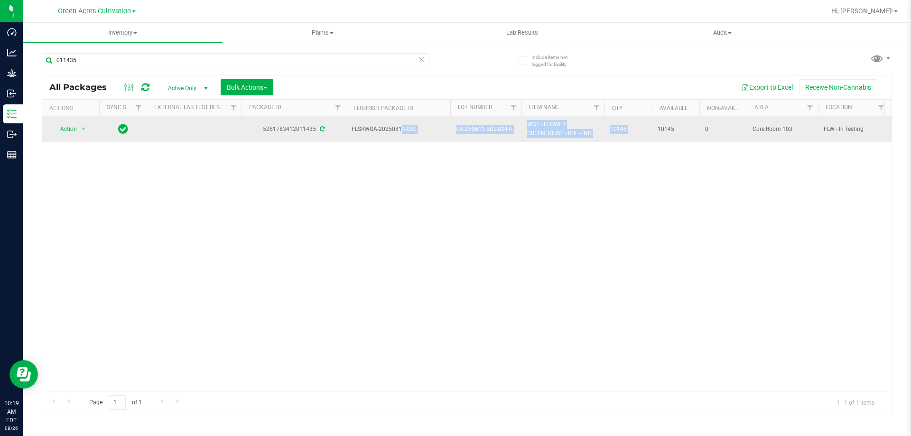
drag, startPoint x: 352, startPoint y: 128, endPoint x: 657, endPoint y: 130, distance: 304.6
copy tr "FLSRWGA-20250814-030 GA-250611-BDL-02-FA WGT - FLOWER GREENHOUSE - BDL - IND 10…"
click at [78, 125] on span "select" at bounding box center [84, 128] width 12 height 13
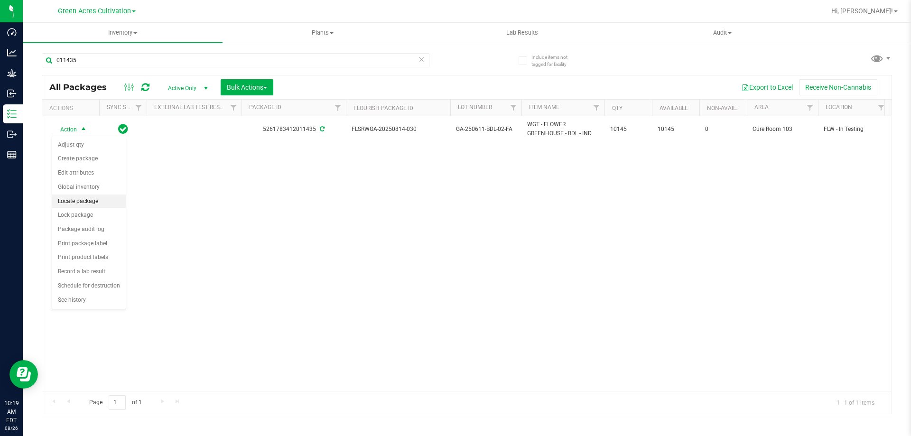
click at [78, 196] on li "Locate package" at bounding box center [89, 201] width 74 height 14
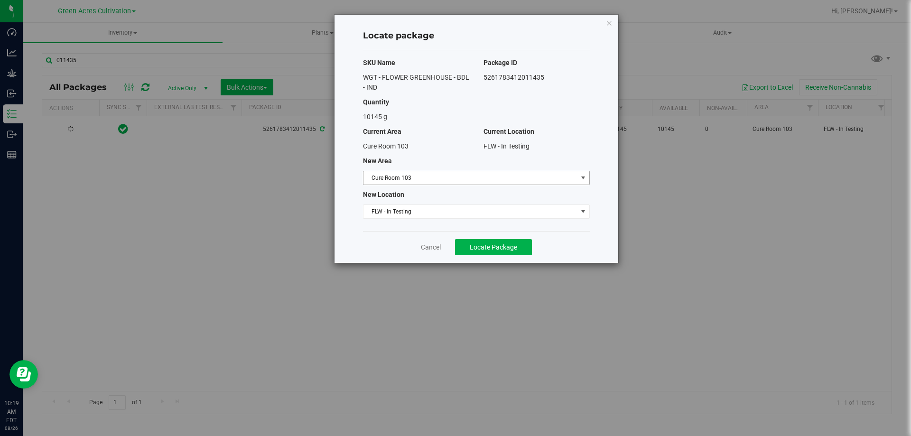
click at [467, 177] on span "Cure Room 103" at bounding box center [470, 177] width 214 height 13
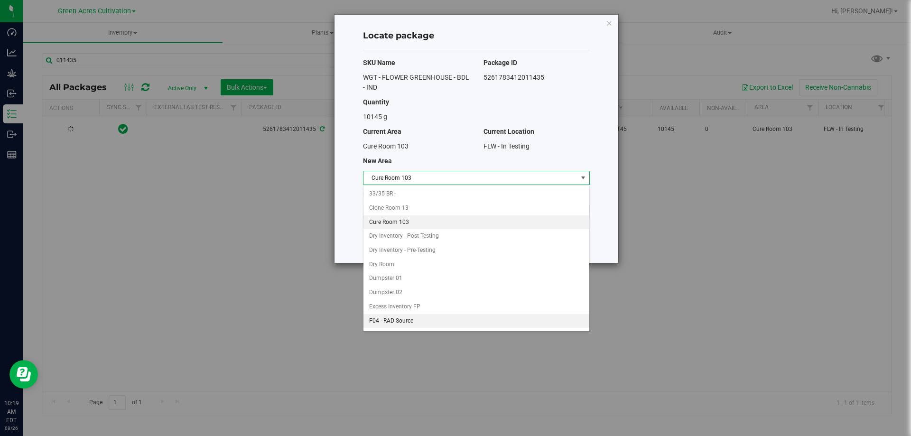
click at [386, 321] on li "F04 - RAD Source" at bounding box center [476, 321] width 226 height 14
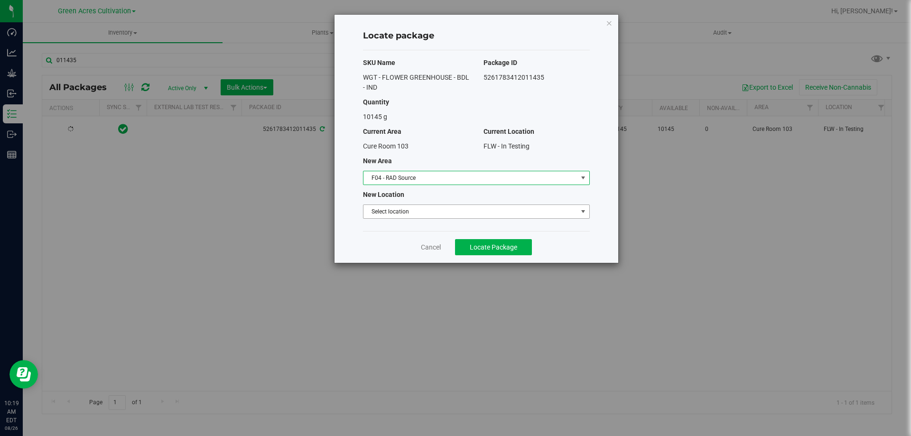
click at [421, 211] on span "Select location" at bounding box center [470, 211] width 214 height 13
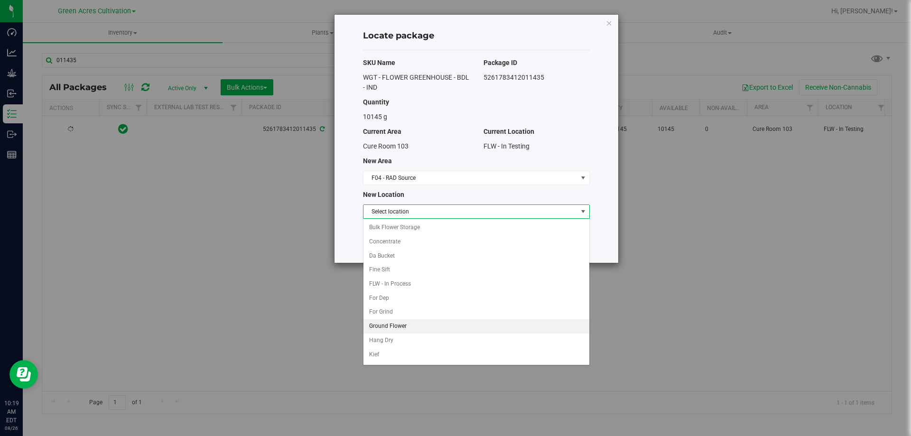
click at [386, 332] on li "Ground Flower" at bounding box center [476, 326] width 226 height 14
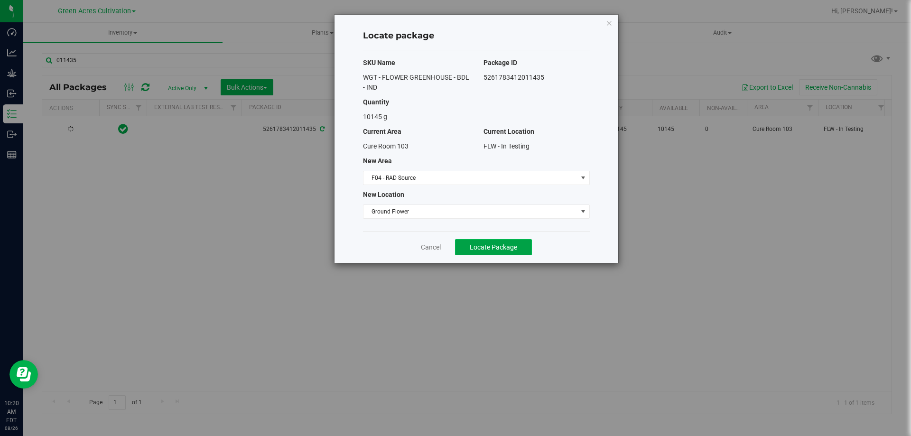
click at [460, 242] on button "Locate Package" at bounding box center [493, 247] width 77 height 16
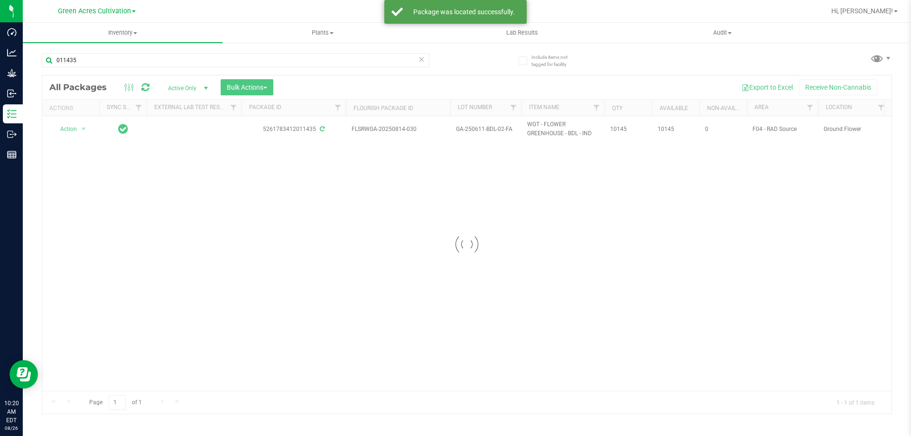
click at [73, 124] on div at bounding box center [466, 244] width 849 height 338
click at [72, 129] on span "Action" at bounding box center [65, 128] width 26 height 13
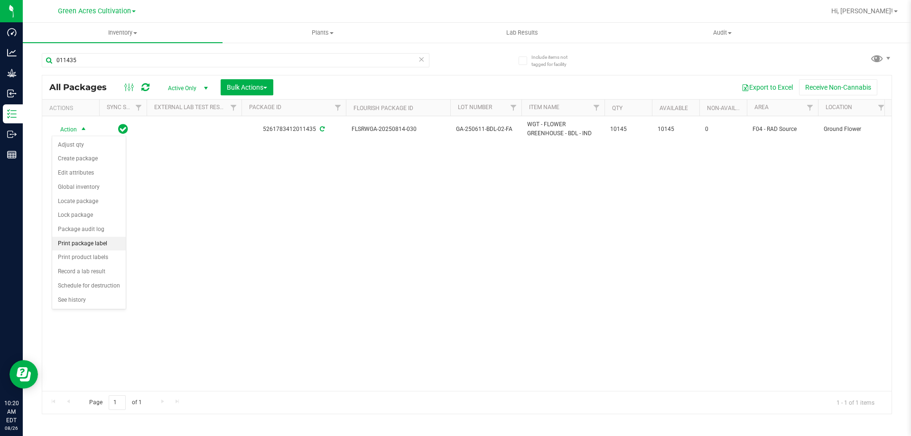
click at [103, 244] on li "Print package label" at bounding box center [89, 244] width 74 height 14
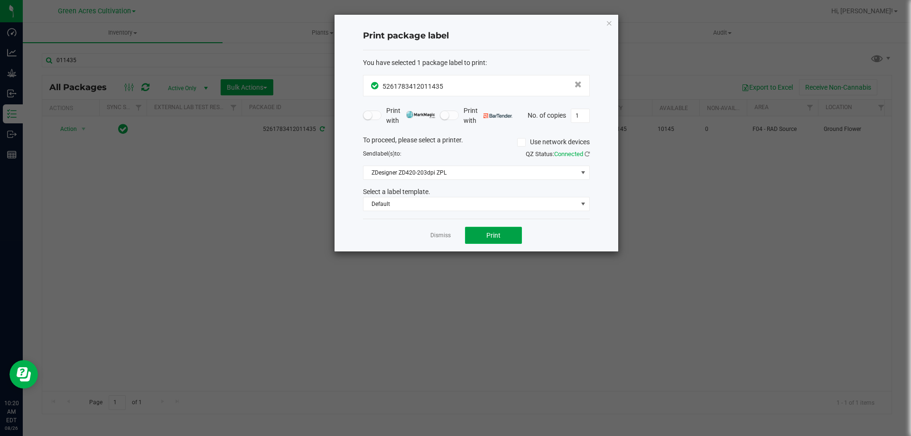
click at [501, 234] on button "Print" at bounding box center [493, 235] width 57 height 17
click at [607, 20] on icon "button" at bounding box center [609, 22] width 7 height 11
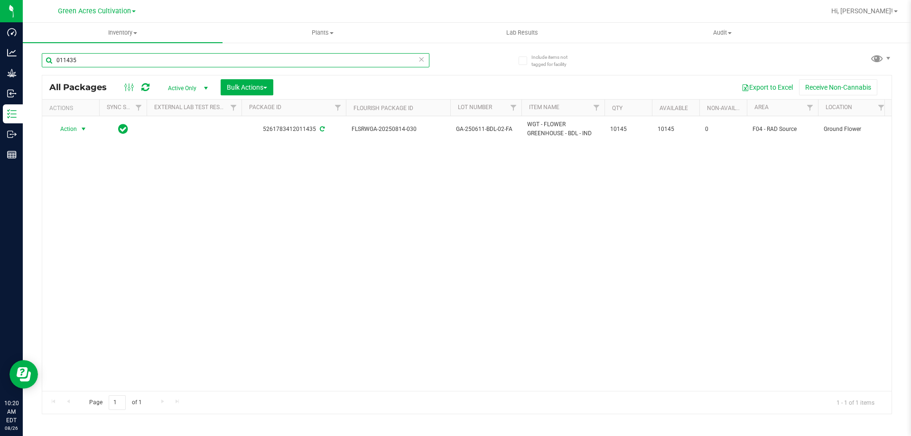
click at [277, 58] on input "011435" at bounding box center [236, 60] width 388 height 14
click at [276, 59] on input "011435" at bounding box center [236, 60] width 388 height 14
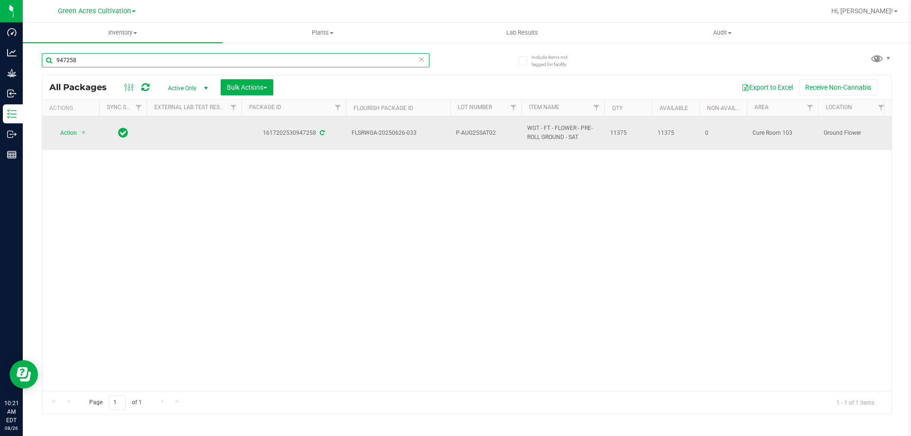
type input "947258"
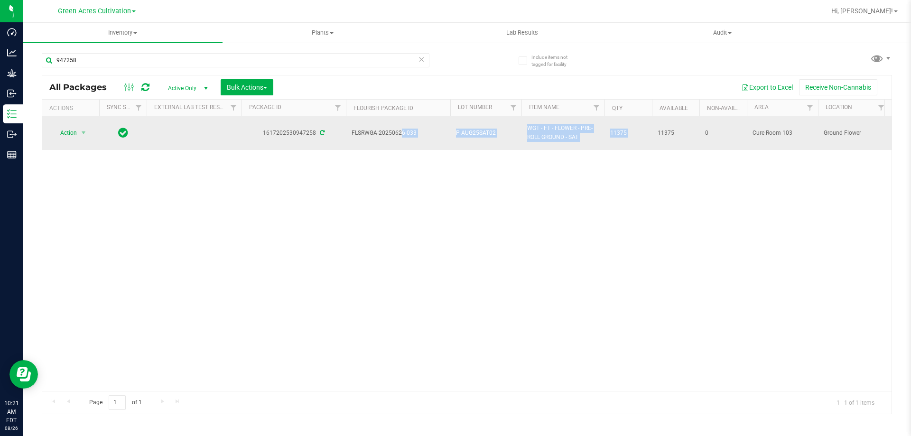
drag, startPoint x: 401, startPoint y: 135, endPoint x: 666, endPoint y: 149, distance: 266.0
copy tr "FLSRWGA-20250626-033 P-AUG25SAT02 WGT - FT - FLOWER - PRE-ROLL GROUND - SAT 113…"
drag, startPoint x: 92, startPoint y: 131, endPoint x: 87, endPoint y: 132, distance: 5.4
click at [92, 131] on div "Action Action Adjust qty Create package Edit attributes Global inventory Locate…" at bounding box center [71, 132] width 46 height 13
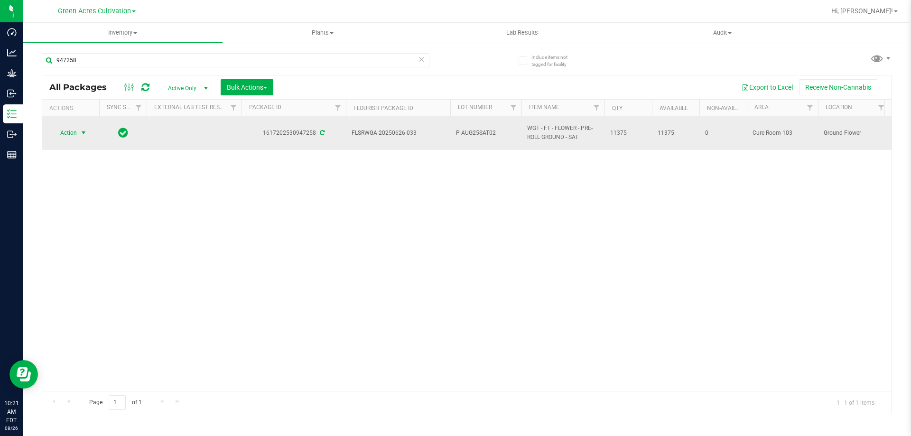
click at [84, 133] on span "select" at bounding box center [84, 133] width 8 height 8
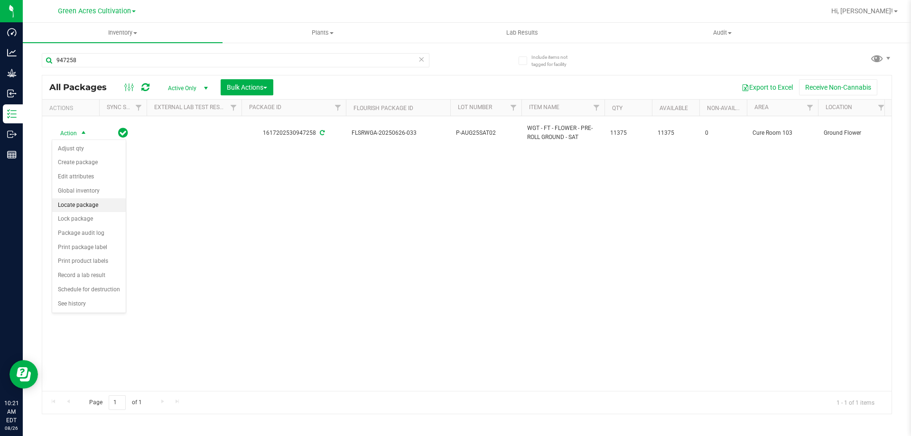
click at [81, 203] on li "Locate package" at bounding box center [89, 205] width 74 height 14
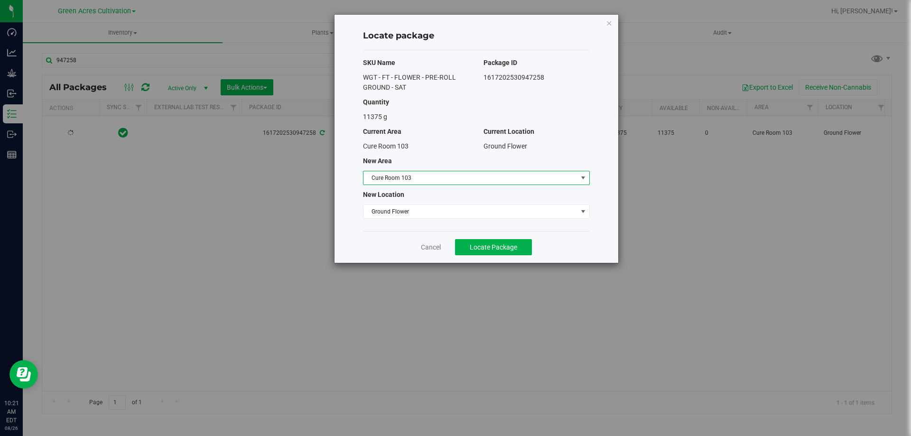
click at [500, 174] on span "Cure Room 103" at bounding box center [470, 177] width 214 height 13
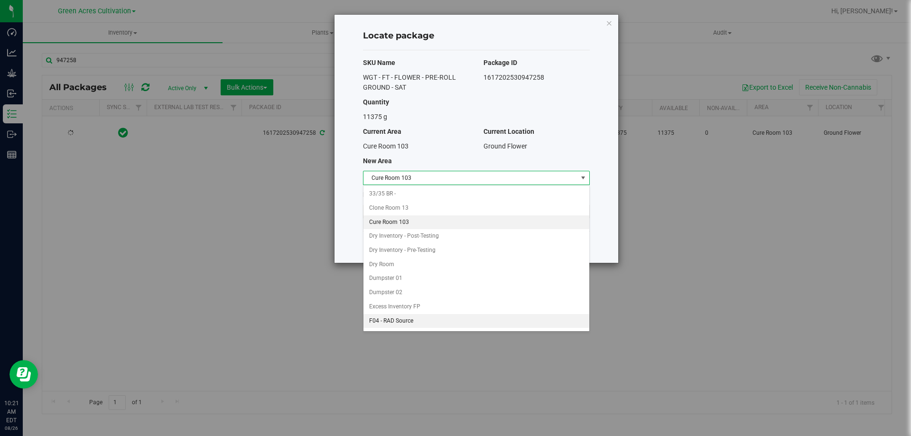
click at [409, 321] on li "F04 - RAD Source" at bounding box center [476, 321] width 226 height 14
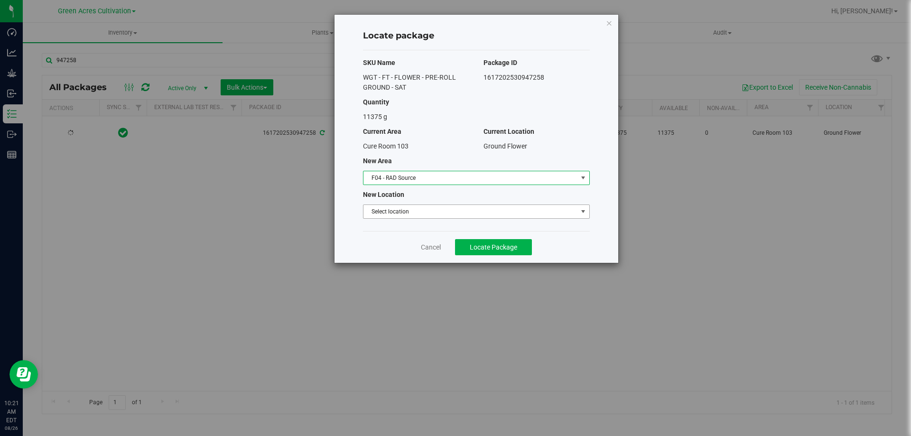
click at [438, 207] on span "Select location" at bounding box center [470, 211] width 214 height 13
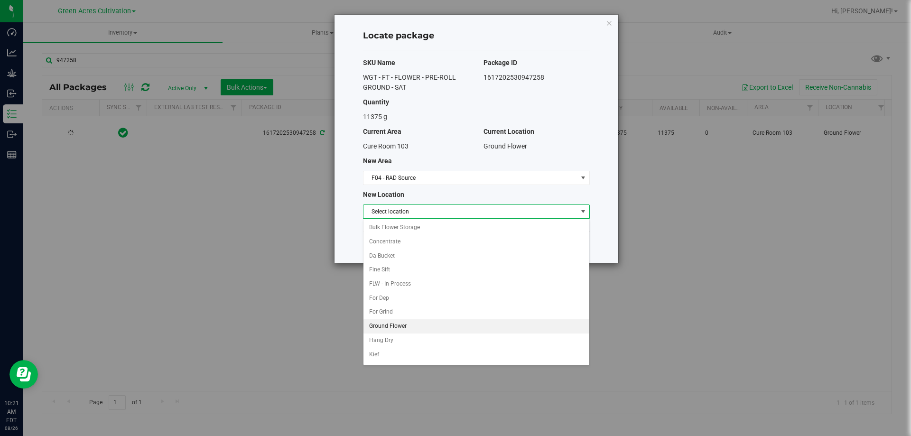
click at [398, 324] on li "Ground Flower" at bounding box center [476, 326] width 226 height 14
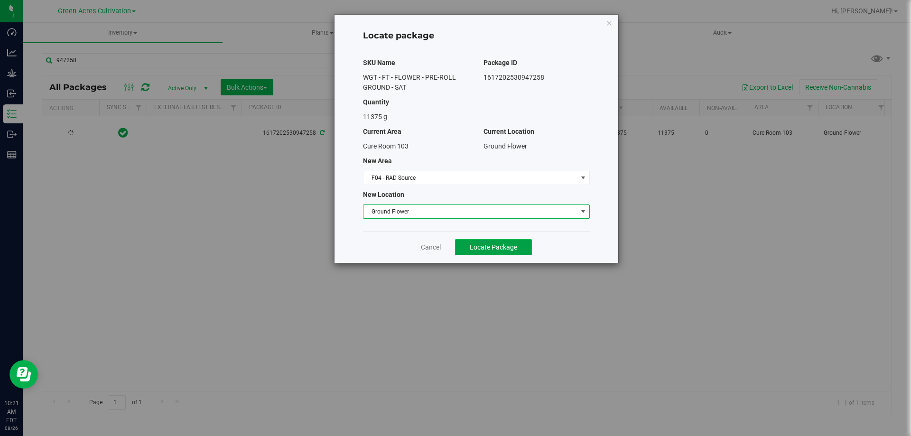
click at [470, 244] on span "Locate Package" at bounding box center [493, 247] width 47 height 8
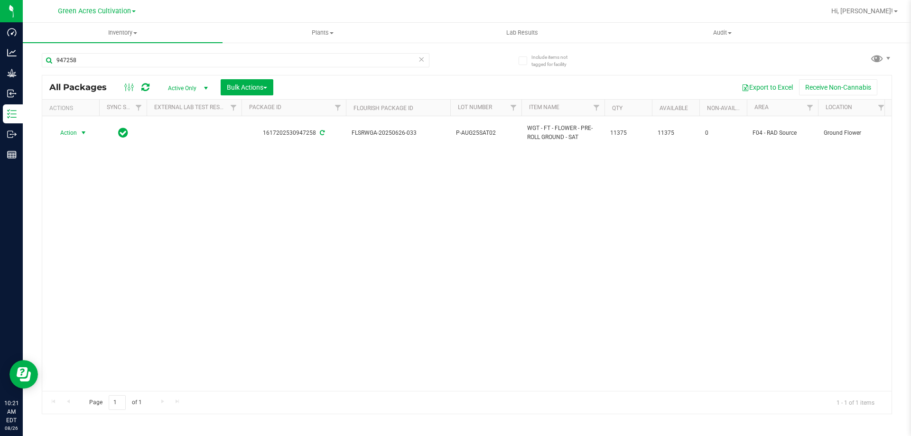
drag, startPoint x: 63, startPoint y: 130, endPoint x: 75, endPoint y: 144, distance: 18.5
click at [63, 131] on span "Action" at bounding box center [65, 132] width 26 height 13
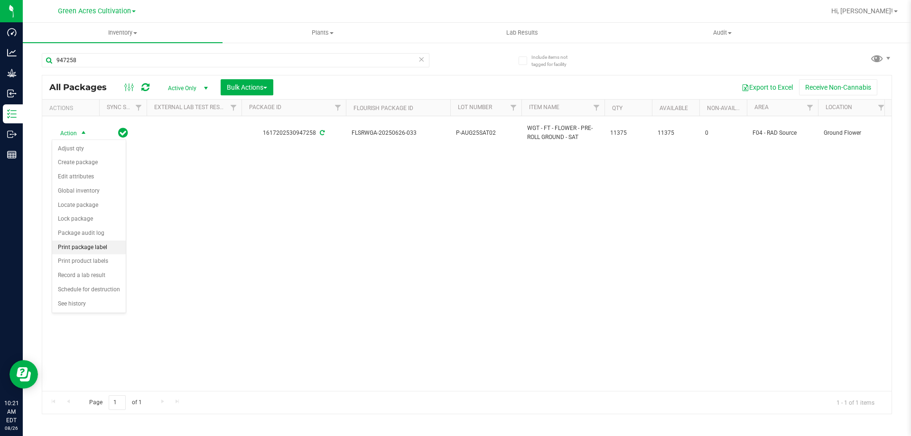
click at [76, 248] on li "Print package label" at bounding box center [89, 248] width 74 height 14
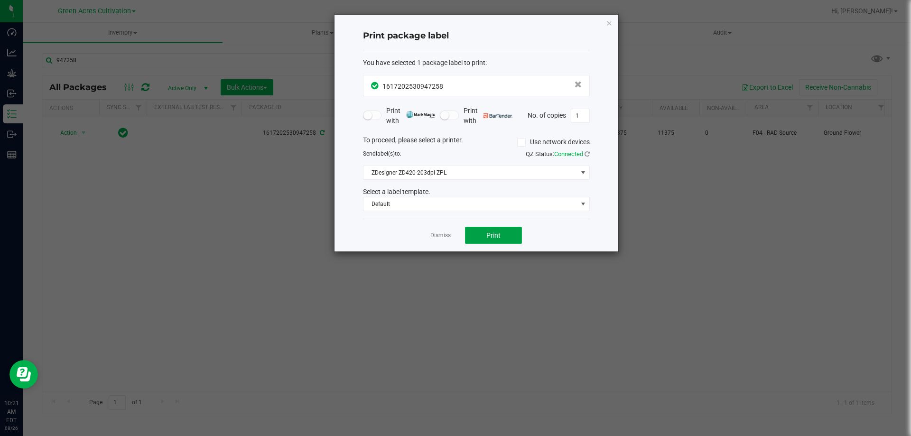
click at [489, 238] on span "Print" at bounding box center [493, 235] width 14 height 8
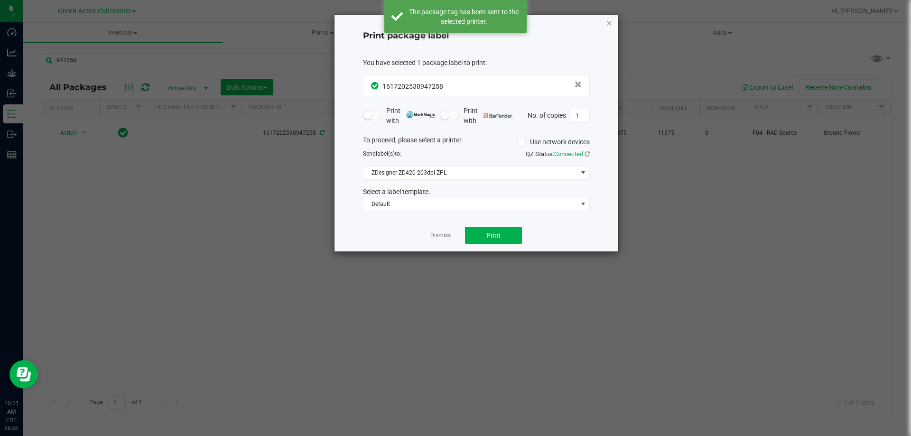
click at [610, 19] on icon "button" at bounding box center [609, 22] width 7 height 11
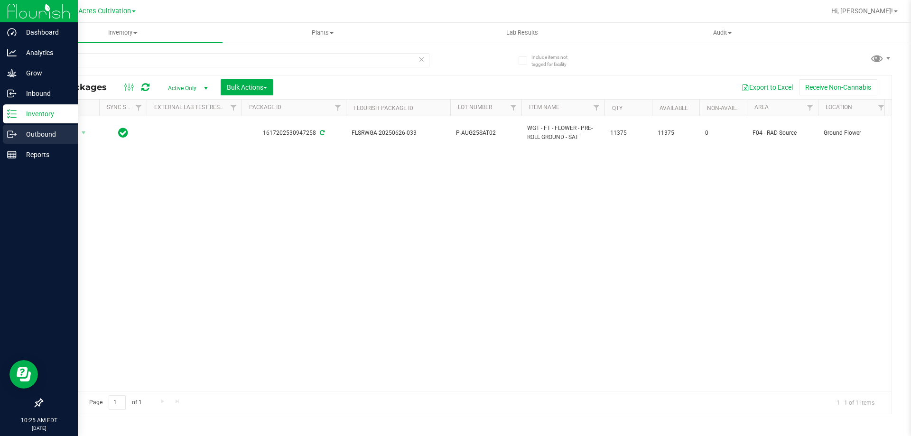
click at [37, 127] on div "Outbound" at bounding box center [40, 134] width 75 height 19
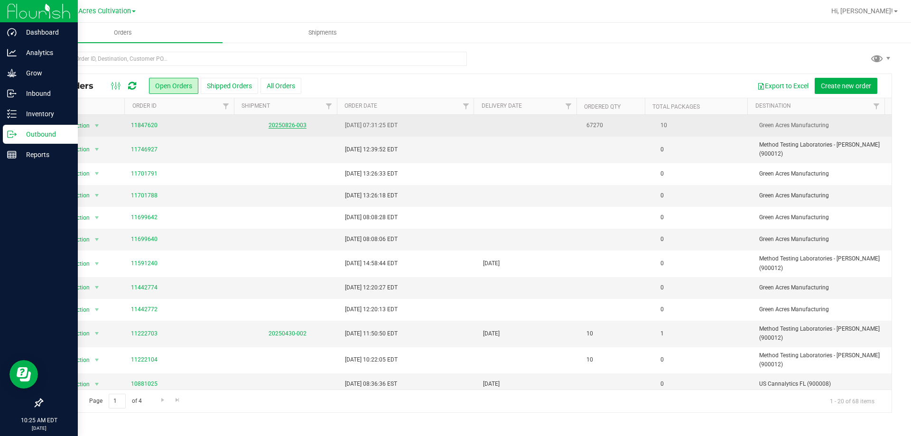
click at [296, 124] on link "20250826-003" at bounding box center [287, 125] width 38 height 7
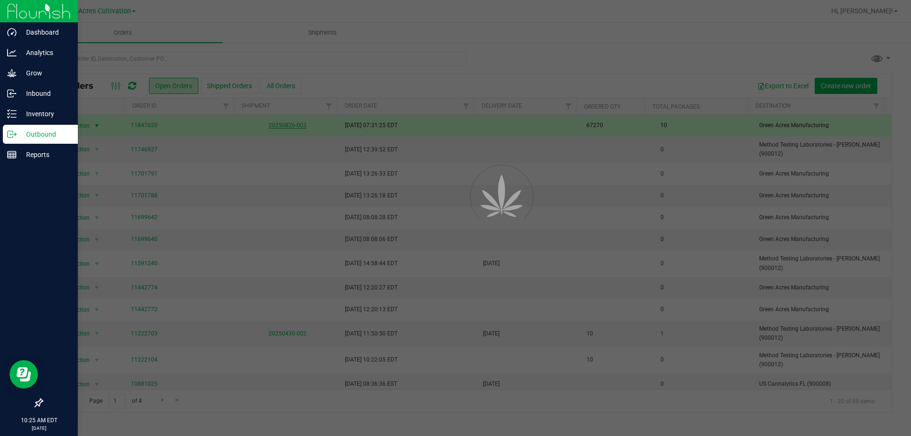
click at [297, 125] on div at bounding box center [455, 218] width 911 height 436
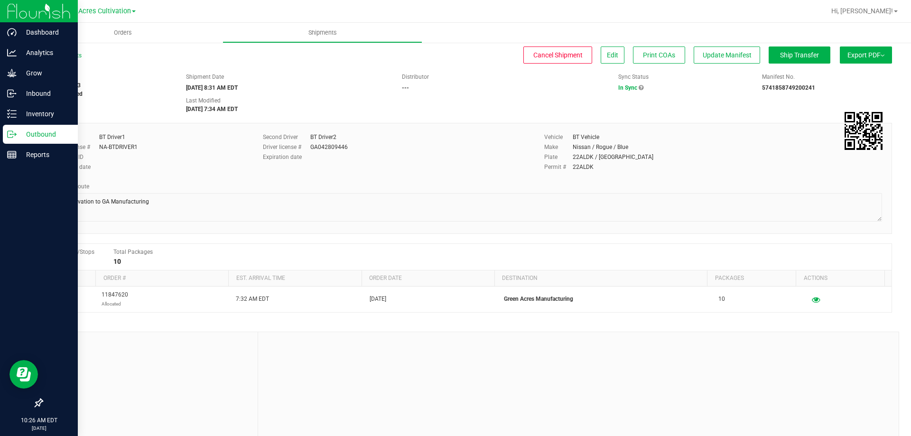
click at [868, 55] on span "Export PDF" at bounding box center [865, 55] width 37 height 8
click at [853, 72] on li "Manifest by Package ID" at bounding box center [863, 76] width 96 height 14
